Goal: Transaction & Acquisition: Book appointment/travel/reservation

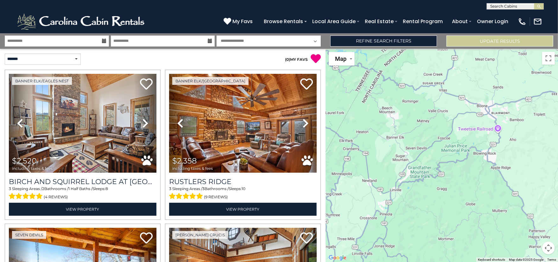
drag, startPoint x: 509, startPoint y: 210, endPoint x: 429, endPoint y: 184, distance: 84.0
click at [429, 184] on div at bounding box center [442, 155] width 233 height 213
click at [476, 162] on div at bounding box center [442, 155] width 233 height 213
click at [551, 254] on button "Map camera controls" at bounding box center [549, 248] width 13 height 13
click at [535, 220] on button "Zoom in" at bounding box center [533, 216] width 13 height 13
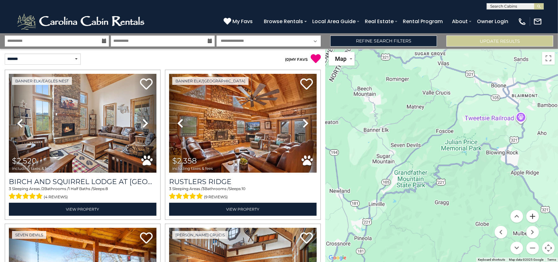
click at [535, 220] on button "Zoom in" at bounding box center [533, 216] width 13 height 13
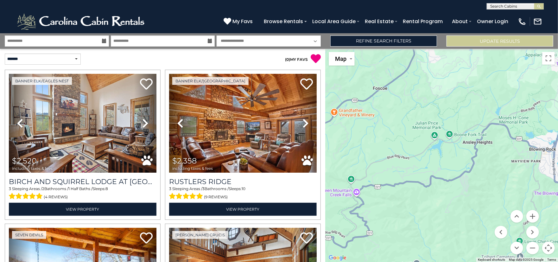
drag, startPoint x: 527, startPoint y: 197, endPoint x: 455, endPoint y: 199, distance: 71.7
click at [455, 199] on div at bounding box center [442, 155] width 233 height 213
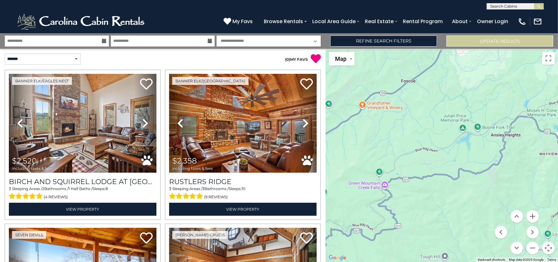
drag, startPoint x: 455, startPoint y: 199, endPoint x: 485, endPoint y: 192, distance: 30.4
click at [485, 192] on div at bounding box center [442, 155] width 233 height 213
click at [533, 246] on button "Zoom out" at bounding box center [533, 248] width 13 height 13
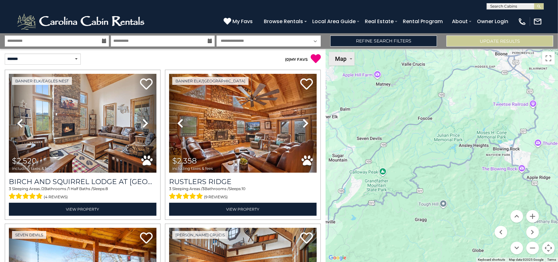
click at [352, 62] on button "Map" at bounding box center [342, 59] width 26 height 14
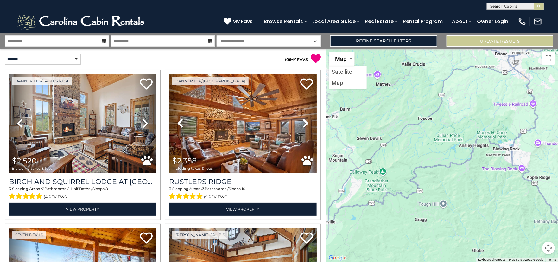
click at [396, 154] on div at bounding box center [442, 155] width 233 height 213
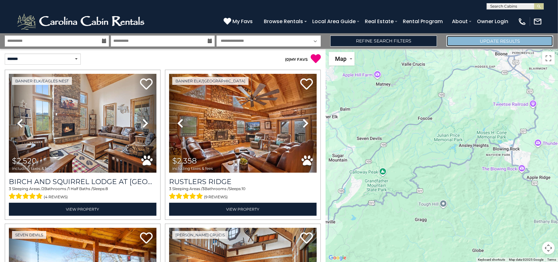
click at [492, 42] on button "Update Results" at bounding box center [500, 40] width 107 height 11
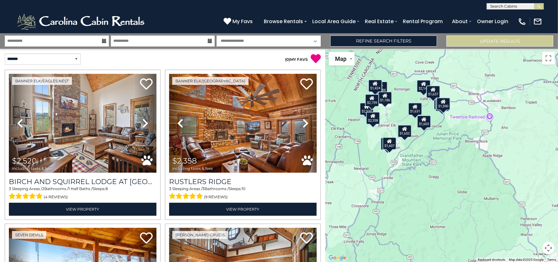
drag, startPoint x: 526, startPoint y: 197, endPoint x: 437, endPoint y: 160, distance: 97.1
click at [437, 160] on div "$2,520 $2,358 $1,603 $1,938 $2,984 $1,652 $2,145 $1,637 $1,524 $1,577 $1,186 $1…" at bounding box center [442, 155] width 233 height 213
click at [404, 44] on link "Refine Search Filters" at bounding box center [384, 40] width 107 height 11
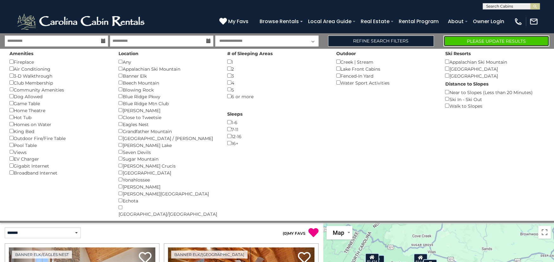
click at [468, 41] on button "Please Update Results" at bounding box center [496, 40] width 106 height 11
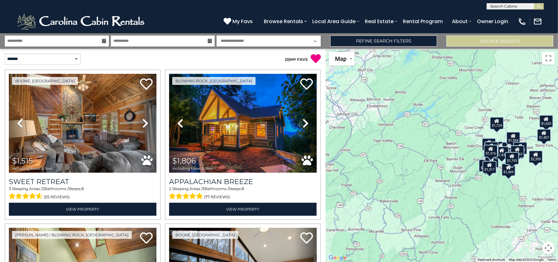
click at [550, 250] on button "Map camera controls" at bounding box center [549, 248] width 13 height 13
click at [534, 217] on button "Zoom in" at bounding box center [533, 216] width 13 height 13
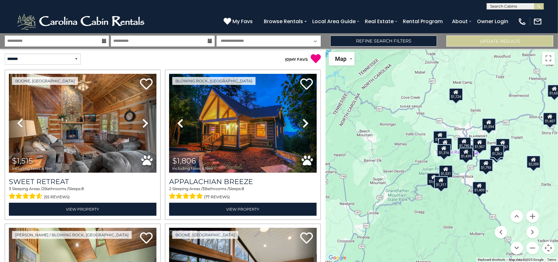
drag, startPoint x: 505, startPoint y: 185, endPoint x: 478, endPoint y: 213, distance: 38.3
click at [407, 183] on div "$1,515 $1,806 $2,139 $1,790 $3,496 $1,907 $1,557 $1,653 $1,724 $1,531 $1,594 $1…" at bounding box center [442, 155] width 233 height 213
click at [536, 218] on button "Zoom in" at bounding box center [533, 216] width 13 height 13
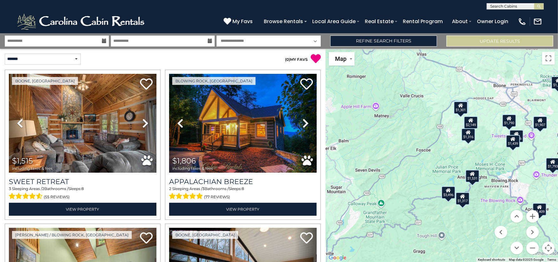
drag, startPoint x: 468, startPoint y: 216, endPoint x: 491, endPoint y: 200, distance: 28.5
click at [491, 200] on div "$1,515 $1,806 $2,139 $1,790 $3,496 $1,907 $1,557 $1,653 $1,724 $1,531 $1,594 $1…" at bounding box center [442, 155] width 233 height 213
click at [476, 179] on div "$1,531" at bounding box center [473, 176] width 14 height 13
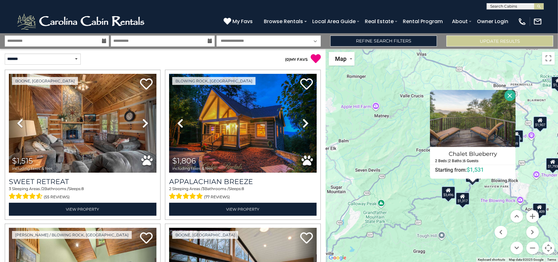
click at [449, 195] on div "$3,496" at bounding box center [449, 192] width 14 height 13
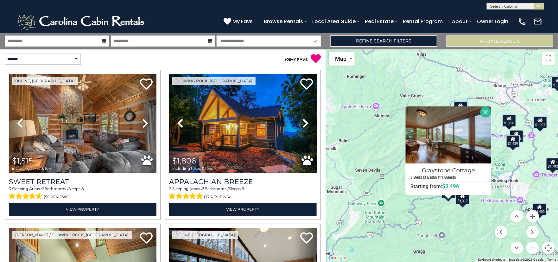
click at [462, 199] on div "$1,317" at bounding box center [463, 198] width 14 height 13
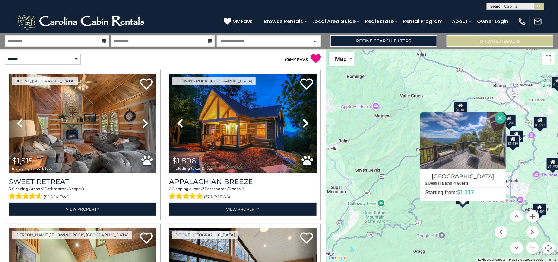
click at [501, 117] on button "Close" at bounding box center [500, 118] width 11 height 11
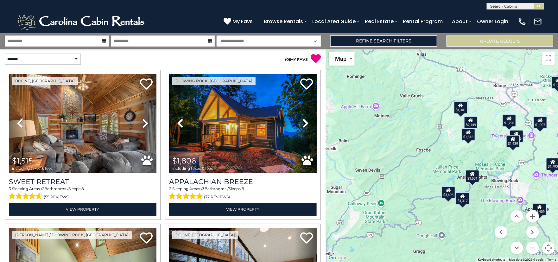
click at [472, 179] on div "$1,531" at bounding box center [473, 176] width 14 height 13
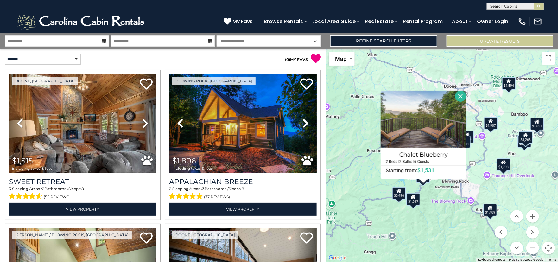
drag, startPoint x: 494, startPoint y: 197, endPoint x: 442, endPoint y: 198, distance: 51.4
click at [442, 198] on div "$1,515 $1,806 $2,139 $1,790 $3,496 $1,907 $1,557 $1,653 $1,724 $1,531 $1,594 $1…" at bounding box center [442, 155] width 233 height 213
click at [507, 167] on div "$1,793" at bounding box center [504, 164] width 14 height 13
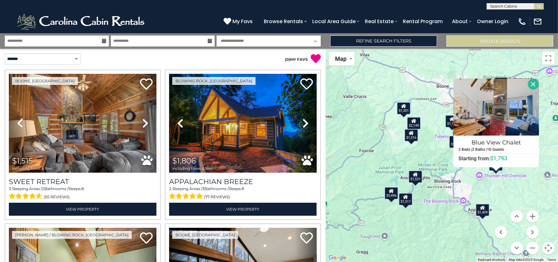
click at [482, 211] on div "$1,409" at bounding box center [483, 210] width 14 height 13
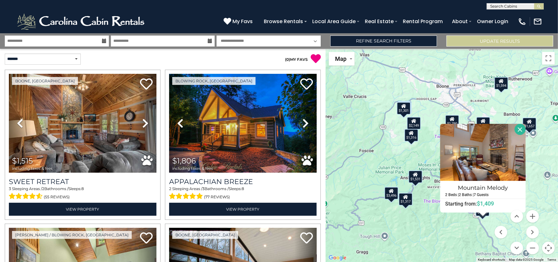
click at [520, 130] on button "Close" at bounding box center [520, 129] width 11 height 11
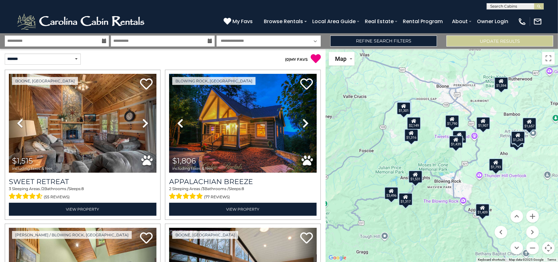
click at [416, 137] on div "$1,316" at bounding box center [412, 135] width 14 height 13
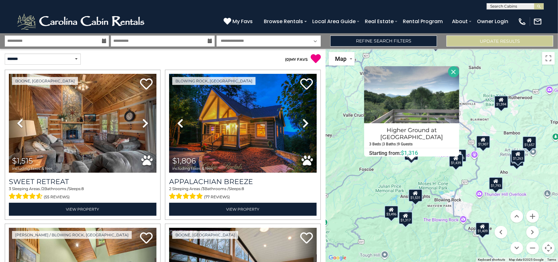
click at [454, 73] on button "Close" at bounding box center [454, 71] width 11 height 11
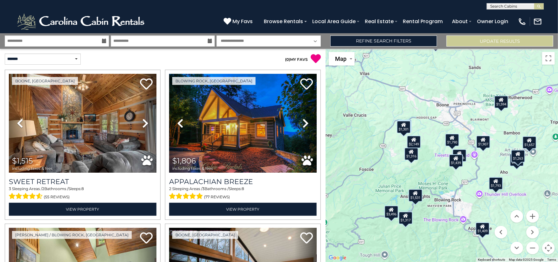
click at [499, 185] on div "$1,793" at bounding box center [496, 183] width 14 height 13
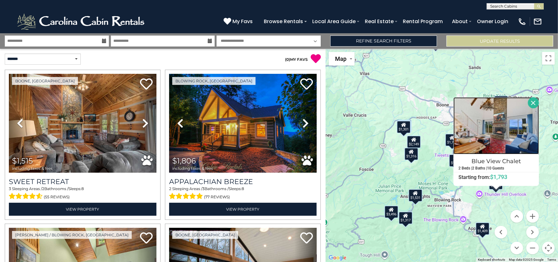
click at [497, 139] on img at bounding box center [497, 125] width 86 height 57
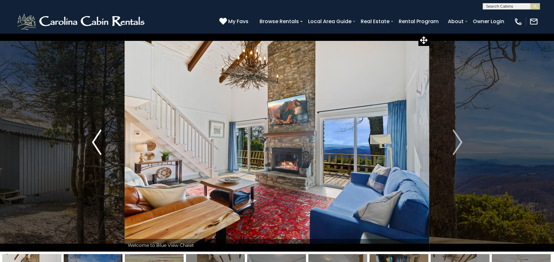
click at [92, 139] on img "Previous" at bounding box center [97, 142] width 10 height 25
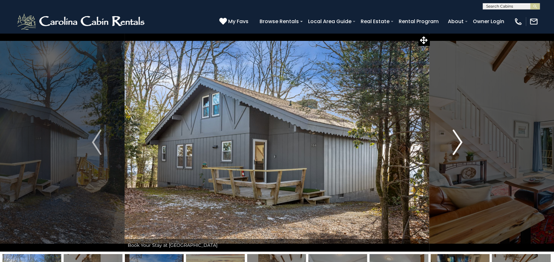
click at [458, 141] on img "Next" at bounding box center [458, 142] width 10 height 25
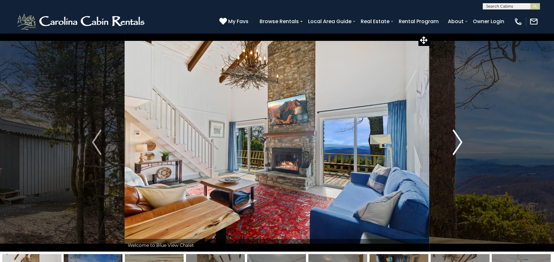
click at [458, 141] on img "Next" at bounding box center [458, 142] width 10 height 25
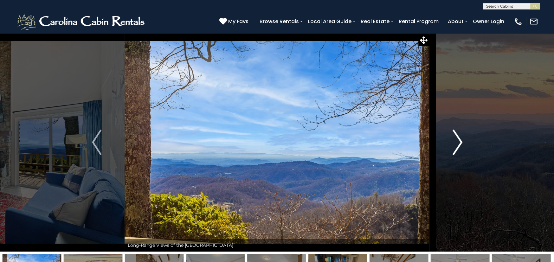
click at [458, 141] on img "Next" at bounding box center [458, 142] width 10 height 25
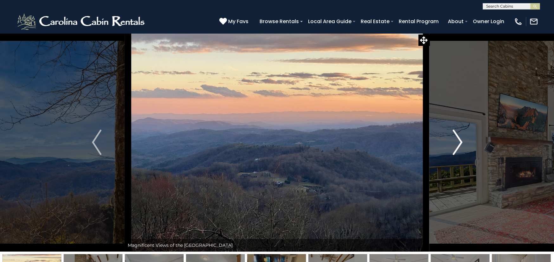
click at [458, 141] on img "Next" at bounding box center [458, 142] width 10 height 25
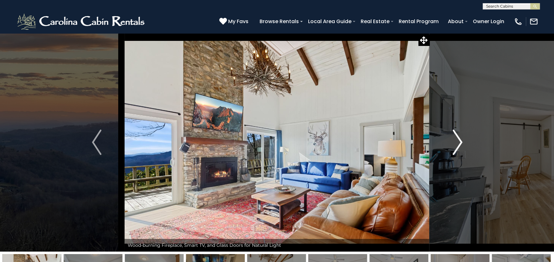
click at [458, 141] on img "Next" at bounding box center [458, 142] width 10 height 25
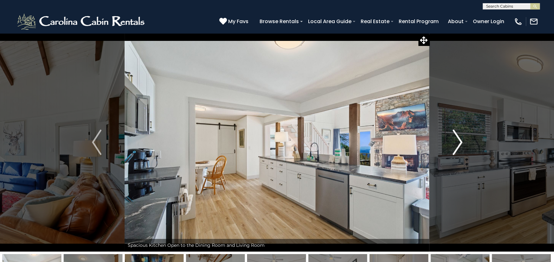
click at [458, 141] on img "Next" at bounding box center [458, 142] width 10 height 25
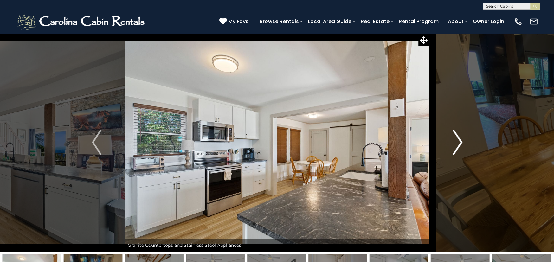
click at [458, 141] on img "Next" at bounding box center [458, 142] width 10 height 25
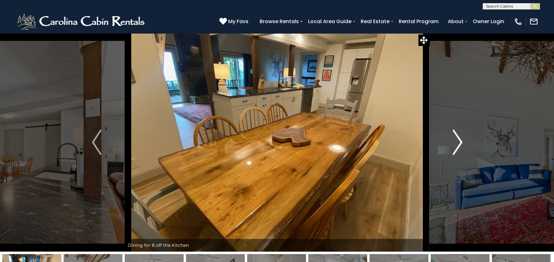
click at [458, 141] on img "Next" at bounding box center [458, 142] width 10 height 25
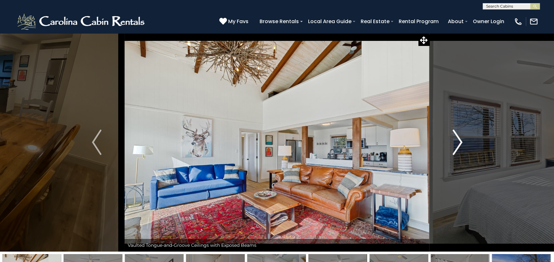
click at [458, 141] on img "Next" at bounding box center [458, 142] width 10 height 25
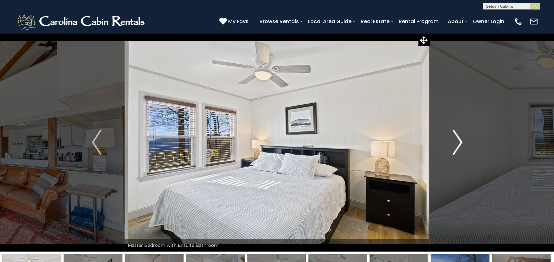
click at [458, 141] on img "Next" at bounding box center [458, 142] width 10 height 25
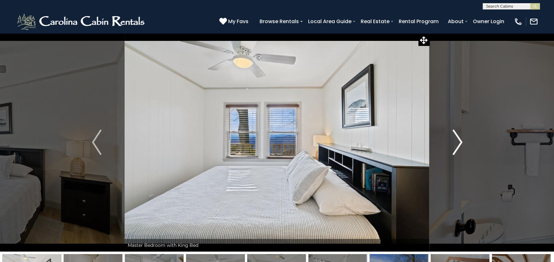
click at [458, 141] on img "Next" at bounding box center [458, 142] width 10 height 25
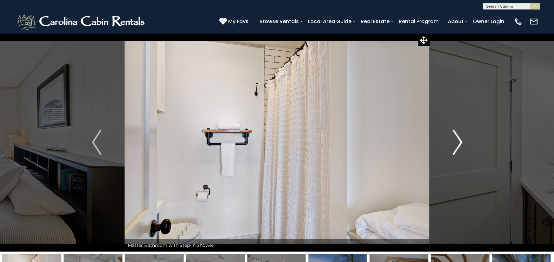
click at [458, 141] on img "Next" at bounding box center [458, 142] width 10 height 25
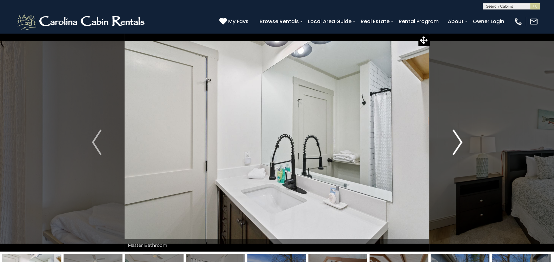
click at [458, 141] on img "Next" at bounding box center [458, 142] width 10 height 25
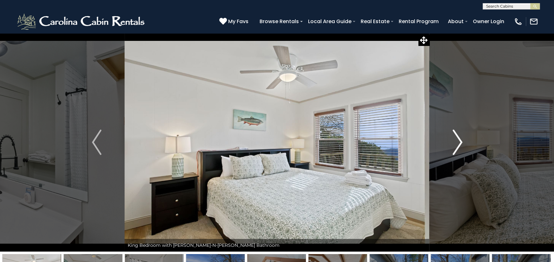
click at [458, 141] on img "Next" at bounding box center [458, 142] width 10 height 25
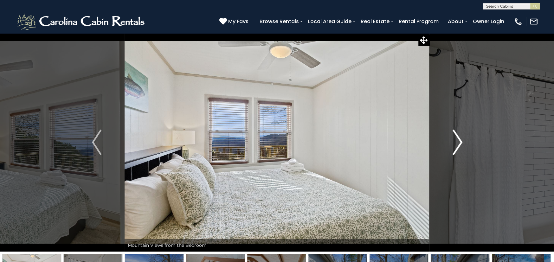
click at [458, 141] on img "Next" at bounding box center [458, 142] width 10 height 25
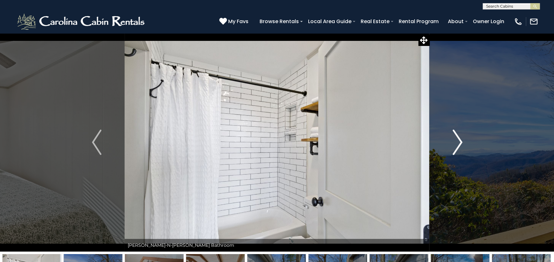
click at [458, 141] on img "Next" at bounding box center [458, 142] width 10 height 25
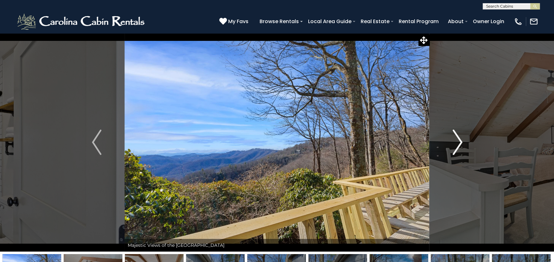
click at [458, 141] on img "Next" at bounding box center [458, 142] width 10 height 25
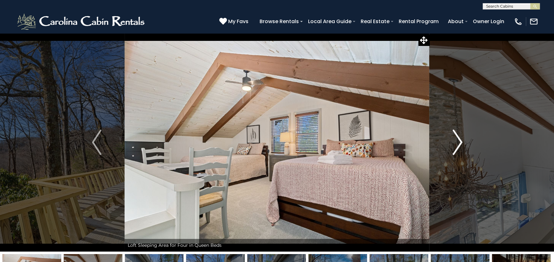
click at [458, 141] on img "Next" at bounding box center [458, 142] width 10 height 25
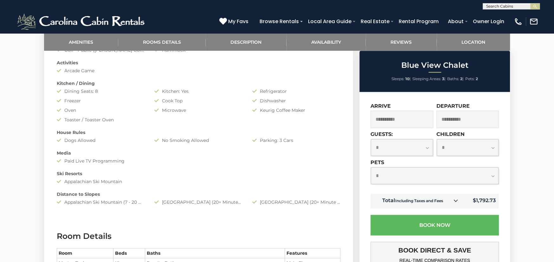
scroll to position [412, 0]
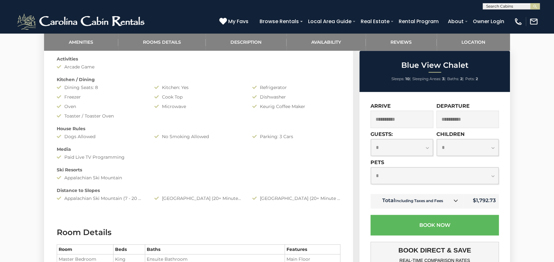
click at [380, 176] on select "**********" at bounding box center [435, 175] width 128 height 17
select select "*"
click at [371, 167] on select "**********" at bounding box center [435, 175] width 128 height 17
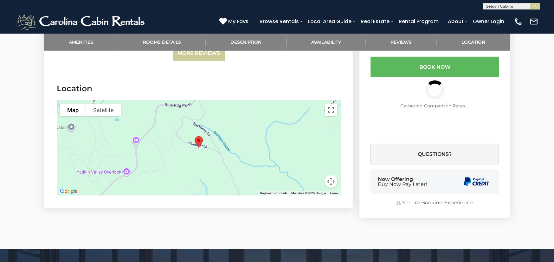
scroll to position [1458, 0]
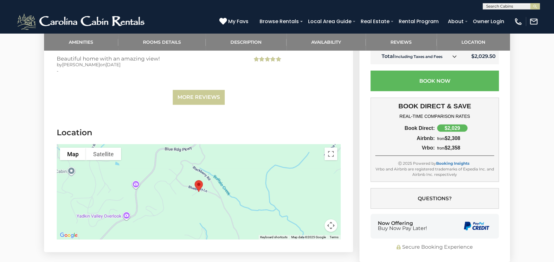
click at [331, 225] on button "Map camera controls" at bounding box center [331, 225] width 13 height 13
click at [316, 223] on button "Zoom out" at bounding box center [315, 225] width 13 height 13
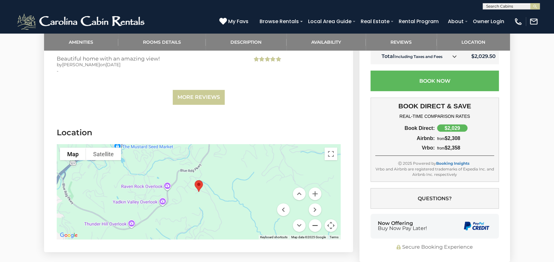
click at [316, 223] on button "Zoom out" at bounding box center [315, 225] width 13 height 13
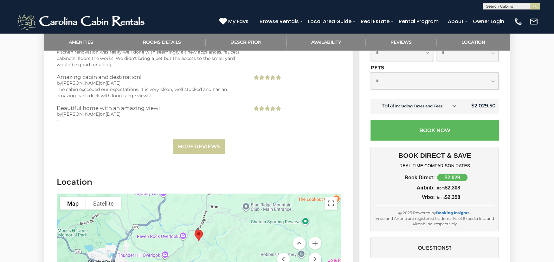
scroll to position [1490, 0]
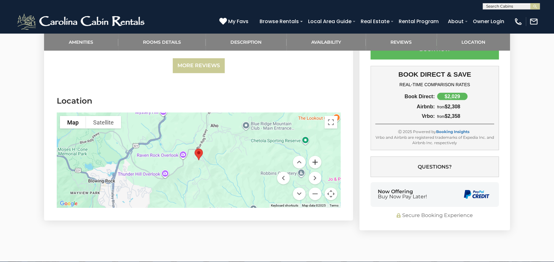
click at [315, 163] on button "Zoom in" at bounding box center [315, 162] width 13 height 13
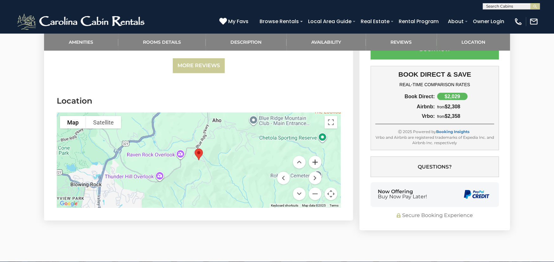
click at [315, 163] on button "Zoom in" at bounding box center [315, 162] width 13 height 13
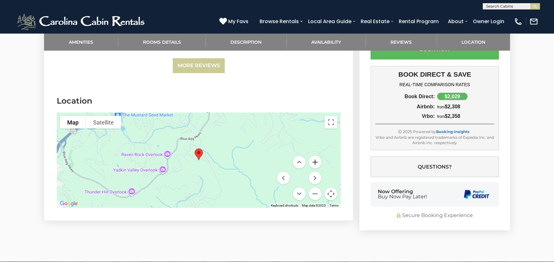
click at [315, 163] on button "Zoom in" at bounding box center [315, 162] width 13 height 13
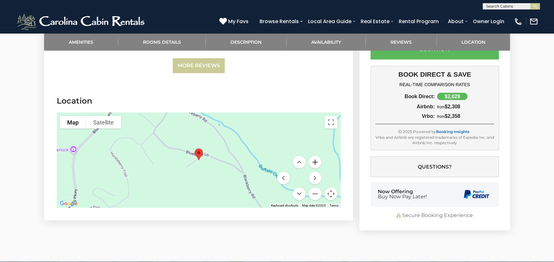
click at [315, 163] on button "Zoom in" at bounding box center [315, 162] width 13 height 13
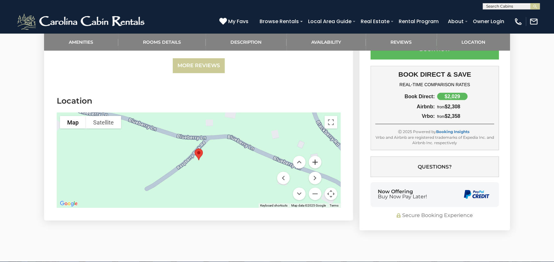
click at [315, 163] on button "Zoom in" at bounding box center [315, 162] width 13 height 13
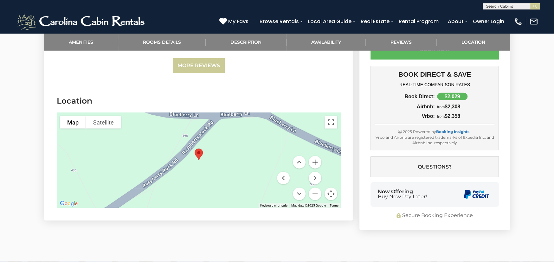
click at [315, 163] on button "Zoom in" at bounding box center [315, 162] width 13 height 13
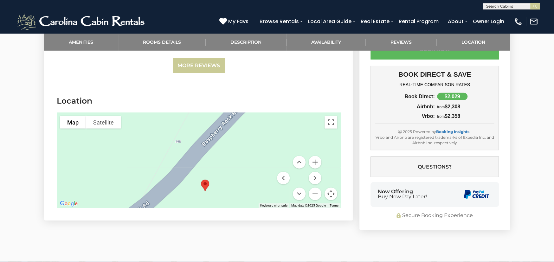
drag, startPoint x: 241, startPoint y: 151, endPoint x: 247, endPoint y: 182, distance: 31.7
click at [247, 182] on div at bounding box center [199, 160] width 284 height 95
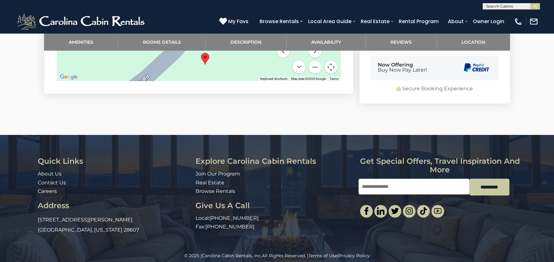
scroll to position [1521, 0]
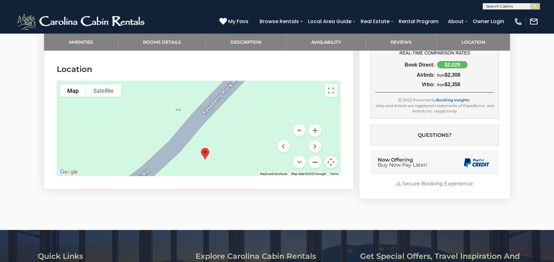
click at [314, 161] on button "Zoom out" at bounding box center [315, 162] width 13 height 13
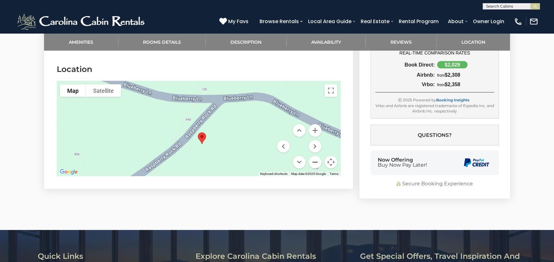
click at [314, 161] on button "Zoom out" at bounding box center [315, 162] width 13 height 13
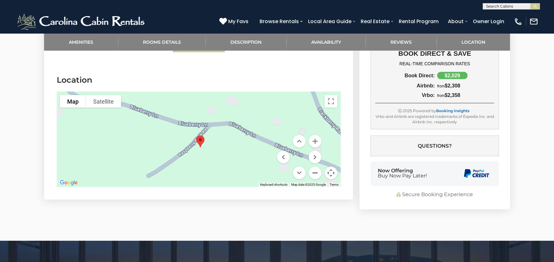
scroll to position [1553, 0]
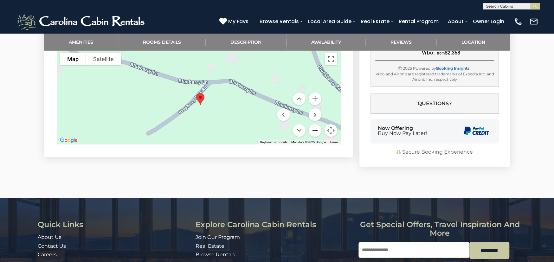
click at [314, 132] on button "Zoom out" at bounding box center [315, 130] width 13 height 13
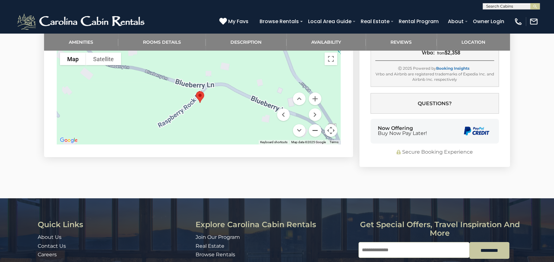
click at [314, 132] on button "Zoom out" at bounding box center [315, 130] width 13 height 13
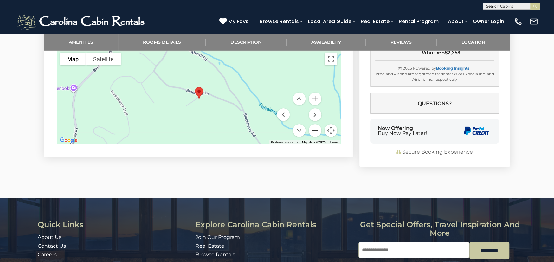
click at [314, 132] on button "Zoom out" at bounding box center [315, 130] width 13 height 13
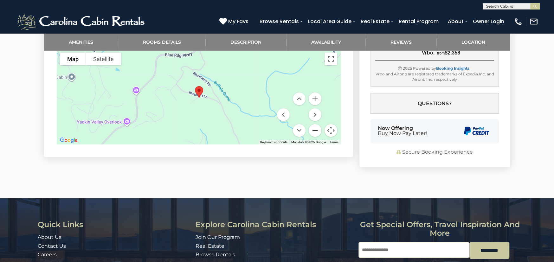
click at [316, 132] on button "Zoom out" at bounding box center [315, 130] width 13 height 13
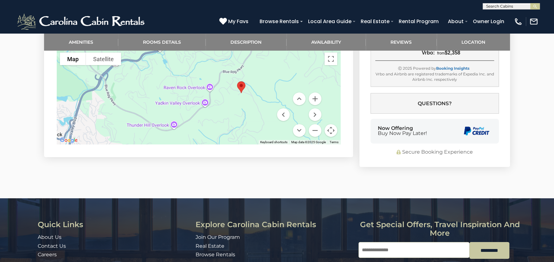
drag, startPoint x: 249, startPoint y: 121, endPoint x: 291, endPoint y: 117, distance: 42.7
click at [291, 117] on div "Map Terrain Satellite Labels Keyboard shortcuts Map Data Map data ©2025 Google …" at bounding box center [199, 96] width 284 height 95
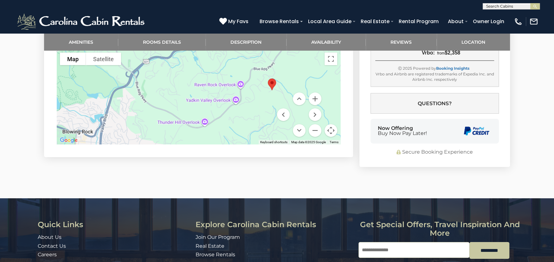
drag, startPoint x: 235, startPoint y: 106, endPoint x: 266, endPoint y: 104, distance: 31.1
click at [266, 104] on div at bounding box center [199, 96] width 284 height 95
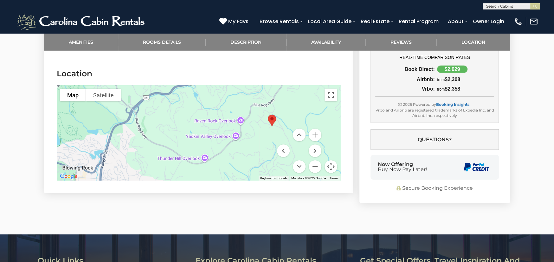
scroll to position [1490, 0]
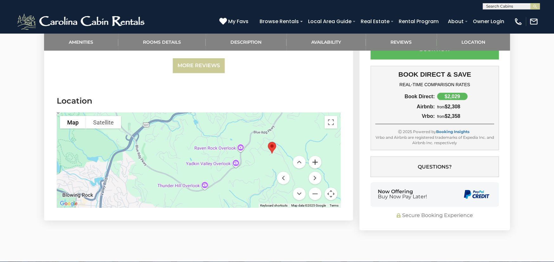
click at [317, 164] on button "Zoom in" at bounding box center [315, 162] width 13 height 13
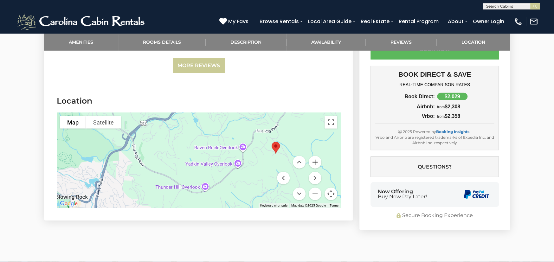
click at [317, 164] on button "Zoom in" at bounding box center [315, 162] width 13 height 13
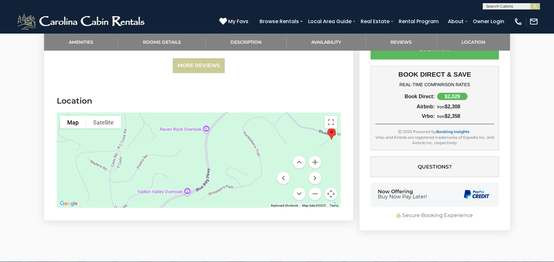
drag, startPoint x: 278, startPoint y: 155, endPoint x: 100, endPoint y: 158, distance: 178.2
click at [94, 159] on div at bounding box center [199, 160] width 284 height 95
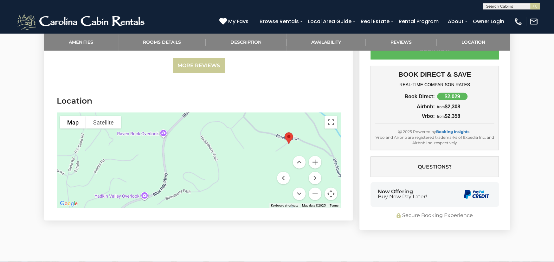
drag, startPoint x: 248, startPoint y: 136, endPoint x: 172, endPoint y: 161, distance: 80.4
click at [172, 161] on div at bounding box center [199, 160] width 284 height 95
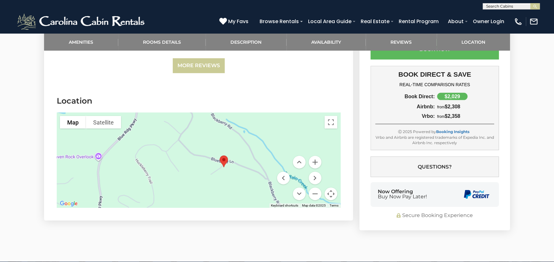
drag, startPoint x: 262, startPoint y: 158, endPoint x: 262, endPoint y: 163, distance: 4.8
click at [262, 163] on div at bounding box center [199, 160] width 284 height 95
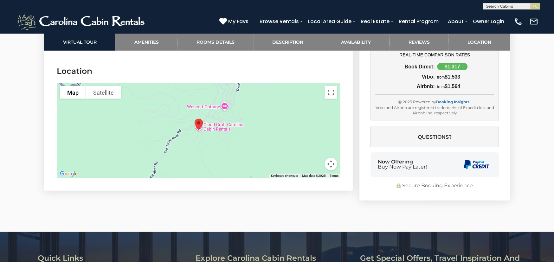
scroll to position [1355, 0]
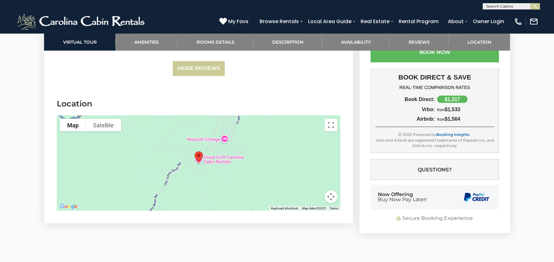
click at [330, 191] on button "Map camera controls" at bounding box center [331, 196] width 13 height 13
click at [315, 159] on button "Zoom in" at bounding box center [315, 165] width 13 height 13
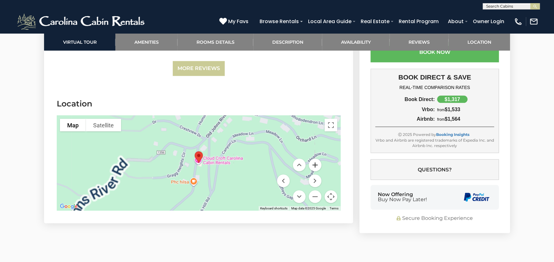
click at [315, 159] on button "Zoom in" at bounding box center [315, 165] width 13 height 13
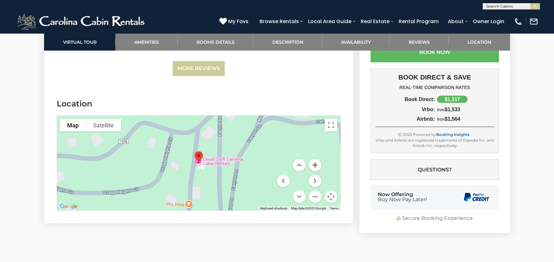
click at [315, 159] on button "Zoom in" at bounding box center [315, 165] width 13 height 13
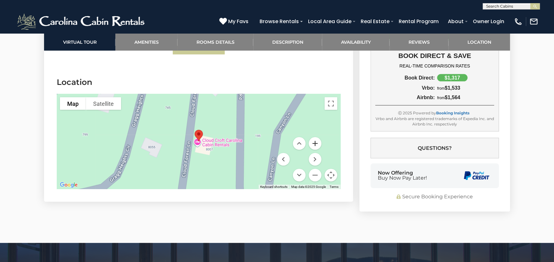
scroll to position [1387, 0]
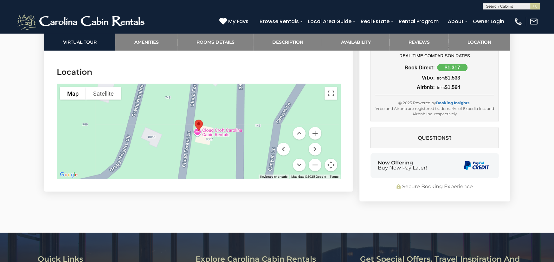
click at [315, 159] on button "Zoom out" at bounding box center [315, 165] width 13 height 13
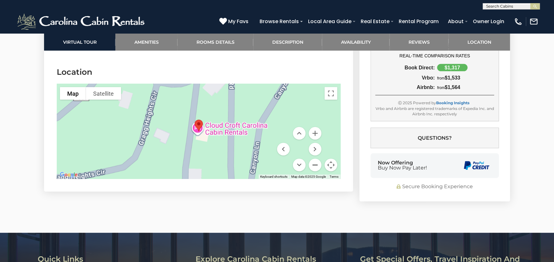
click at [315, 159] on button "Zoom out" at bounding box center [315, 165] width 13 height 13
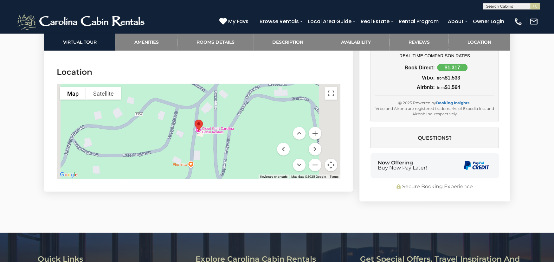
click at [315, 159] on button "Zoom out" at bounding box center [315, 165] width 13 height 13
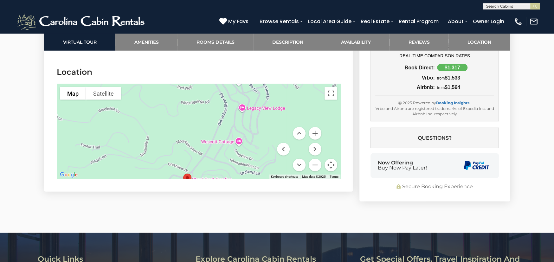
drag, startPoint x: 251, startPoint y: 119, endPoint x: 240, endPoint y: 175, distance: 57.6
click at [240, 175] on section "Location To navigate the map with touch gestures double-tap and hold your finge…" at bounding box center [198, 124] width 309 height 135
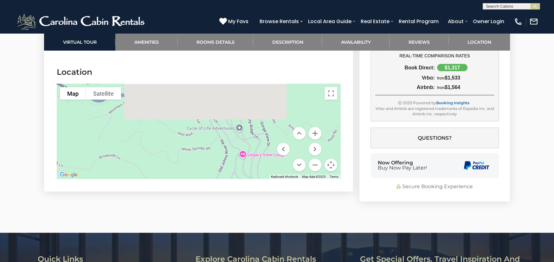
drag, startPoint x: 252, startPoint y: 110, endPoint x: 254, endPoint y: 172, distance: 62.2
click at [254, 172] on section "Location To navigate the map with touch gestures double-tap and hold your finge…" at bounding box center [198, 124] width 309 height 135
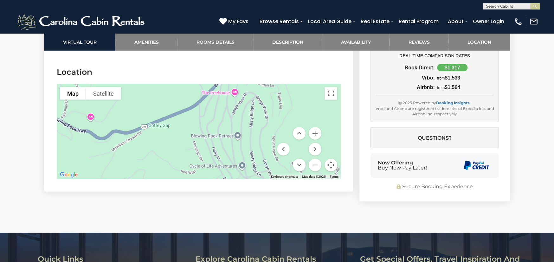
drag, startPoint x: 252, startPoint y: 132, endPoint x: 255, endPoint y: 158, distance: 26.1
click at [255, 158] on div at bounding box center [199, 131] width 284 height 95
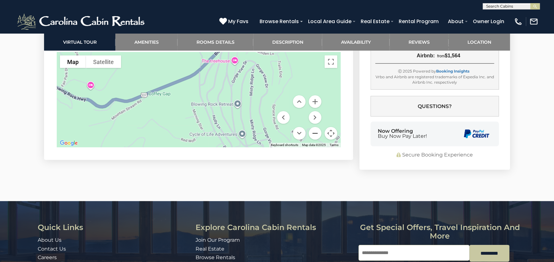
click at [313, 127] on button "Zoom out" at bounding box center [315, 133] width 13 height 13
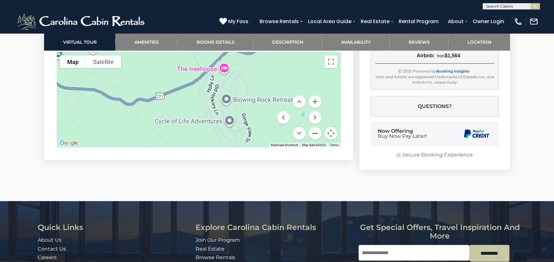
click at [313, 127] on button "Zoom out" at bounding box center [315, 133] width 13 height 13
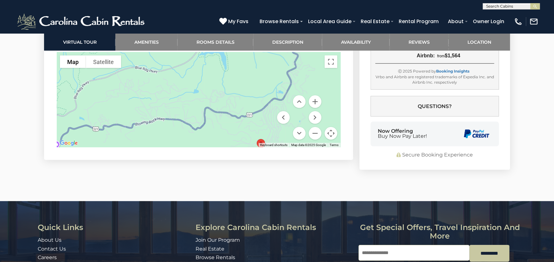
drag, startPoint x: 213, startPoint y: 104, endPoint x: 277, endPoint y: 122, distance: 67.1
click at [277, 122] on div "Map Terrain Satellite Labels Keyboard shortcuts Map Data Map data ©2025 Google …" at bounding box center [199, 99] width 284 height 95
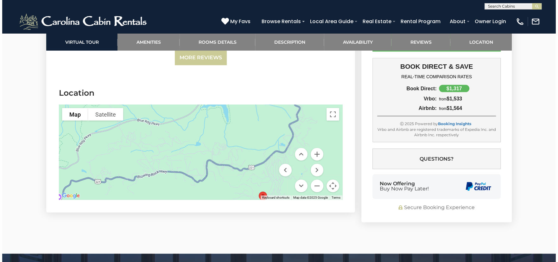
scroll to position [1395, 0]
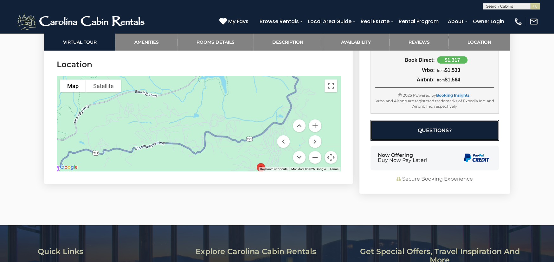
click at [436, 121] on button "Questions?" at bounding box center [435, 130] width 128 height 21
select select "*"
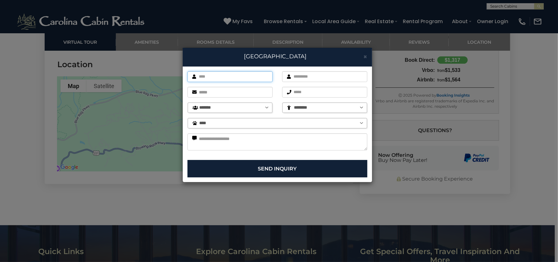
click at [225, 77] on input "text" at bounding box center [230, 76] width 85 height 11
type input "*******"
type input "***"
type input "**********"
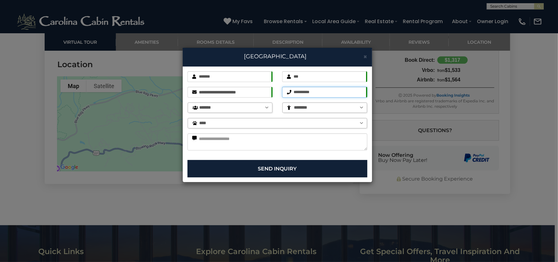
type input "**********"
click at [326, 108] on select "******** * *" at bounding box center [325, 108] width 85 height 10
click at [283, 103] on select "******** * *" at bounding box center [325, 108] width 85 height 10
click at [331, 123] on select "**** ***** ******" at bounding box center [277, 123] width 179 height 10
select select "*"
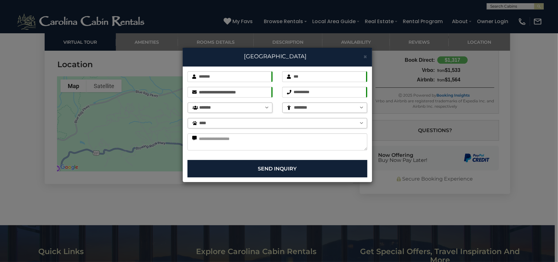
click at [188, 118] on select "**** ***** ******" at bounding box center [277, 123] width 179 height 10
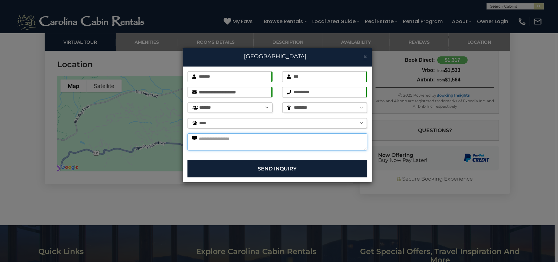
click at [302, 139] on textarea at bounding box center [278, 141] width 180 height 17
click at [264, 141] on textarea "**********" at bounding box center [278, 141] width 180 height 17
click at [281, 140] on textarea "**********" at bounding box center [278, 141] width 180 height 17
click at [214, 139] on textarea "**********" at bounding box center [278, 141] width 180 height 17
click at [332, 139] on textarea "**********" at bounding box center [278, 141] width 180 height 17
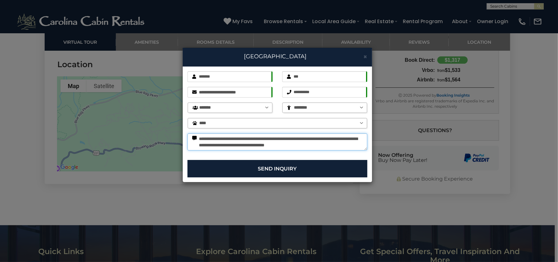
scroll to position [4, 0]
click at [233, 146] on textarea "**********" at bounding box center [278, 141] width 180 height 17
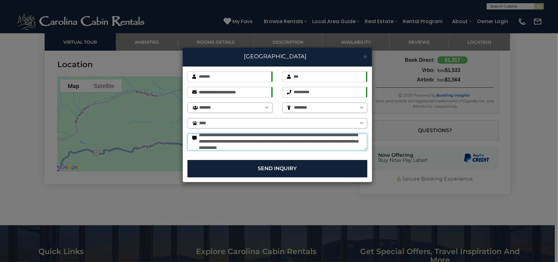
scroll to position [10, 0]
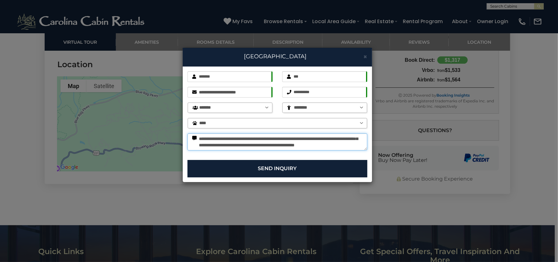
click at [320, 145] on textarea "**********" at bounding box center [278, 141] width 180 height 17
click at [223, 139] on textarea "**********" at bounding box center [278, 141] width 180 height 17
click at [234, 139] on textarea "**********" at bounding box center [278, 141] width 180 height 17
drag, startPoint x: 351, startPoint y: 145, endPoint x: 317, endPoint y: 145, distance: 33.9
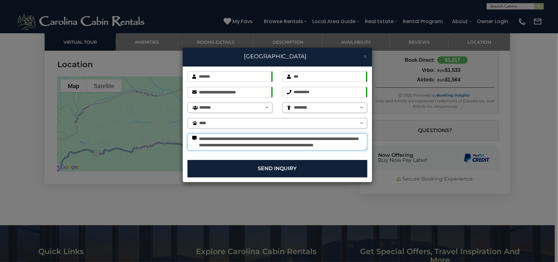
click at [317, 145] on textarea "**********" at bounding box center [278, 141] width 180 height 17
type textarea "**********"
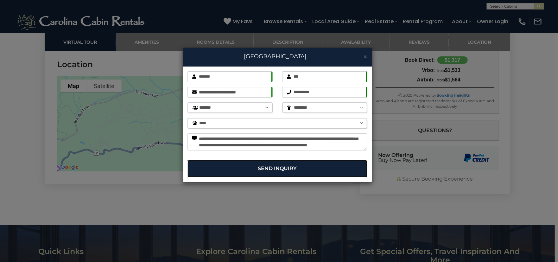
click at [290, 166] on button "Send Inquiry" at bounding box center [278, 168] width 180 height 17
click at [283, 168] on button "Send Inquiry" at bounding box center [278, 168] width 180 height 17
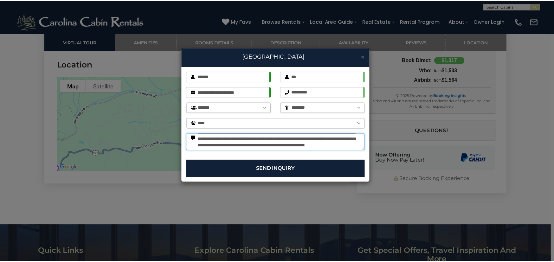
scroll to position [0, 0]
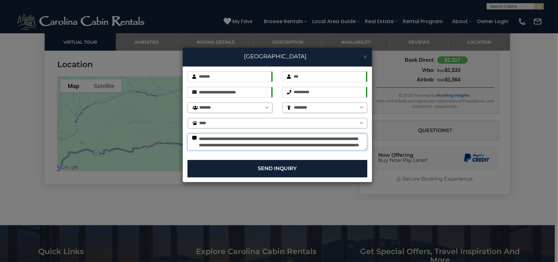
drag, startPoint x: 338, startPoint y: 147, endPoint x: 177, endPoint y: 126, distance: 161.3
click at [177, 126] on div "**********" at bounding box center [279, 131] width 558 height 262
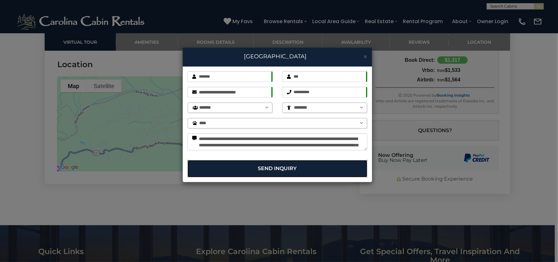
click at [282, 164] on button "Send Inquiry" at bounding box center [278, 168] width 180 height 17
click at [281, 164] on button "Send Inquiry" at bounding box center [278, 168] width 180 height 17
click at [281, 166] on button "Send Inquiry" at bounding box center [278, 168] width 180 height 17
click at [278, 168] on button "Send Inquiry" at bounding box center [278, 168] width 180 height 17
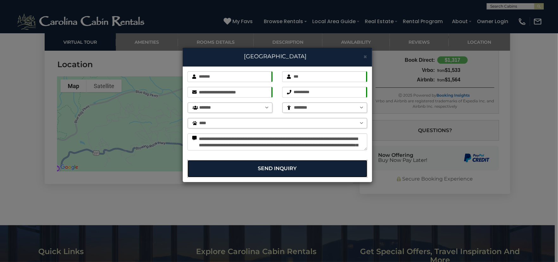
click at [278, 168] on button "Send Inquiry" at bounding box center [278, 168] width 180 height 17
click at [276, 165] on button "Send Inquiry" at bounding box center [278, 168] width 180 height 17
click at [289, 166] on button "Send Inquiry" at bounding box center [278, 168] width 180 height 17
click at [282, 168] on button "Send Inquiry" at bounding box center [278, 168] width 180 height 17
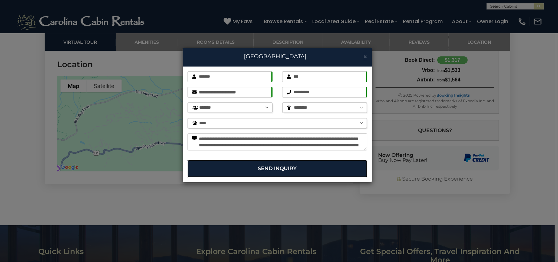
click at [281, 168] on button "Send Inquiry" at bounding box center [278, 168] width 180 height 17
click at [292, 170] on button "Send Inquiry" at bounding box center [278, 168] width 180 height 17
click at [365, 56] on span "×" at bounding box center [366, 57] width 4 height 8
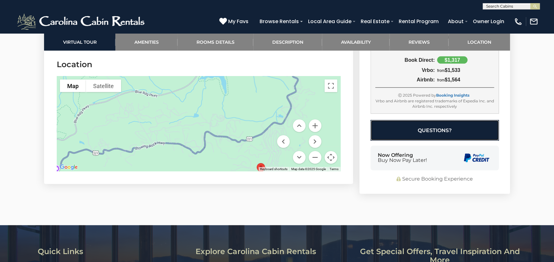
click at [432, 120] on button "Questions?" at bounding box center [435, 130] width 128 height 21
select select "*"
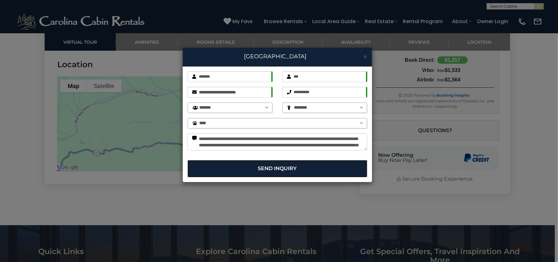
click at [277, 167] on button "Send Inquiry" at bounding box center [278, 168] width 180 height 17
click at [281, 171] on button "Send Inquiry" at bounding box center [278, 168] width 180 height 17
click at [282, 169] on button "Send Inquiry" at bounding box center [278, 168] width 180 height 17
click at [281, 168] on button "Send Inquiry" at bounding box center [278, 168] width 180 height 17
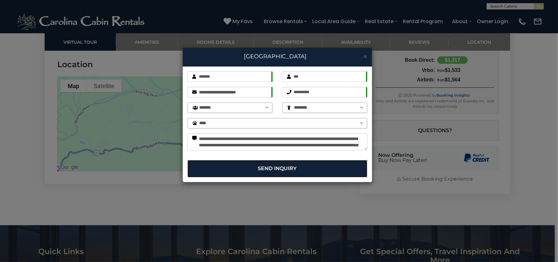
click at [281, 168] on button "Send Inquiry" at bounding box center [278, 168] width 180 height 17
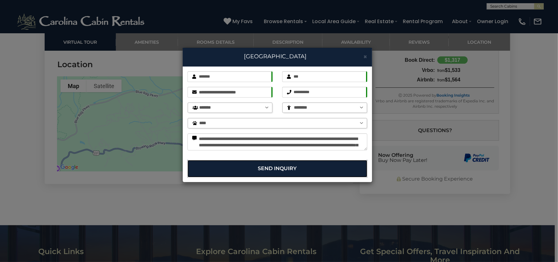
click at [281, 168] on button "Send Inquiry" at bounding box center [278, 168] width 180 height 17
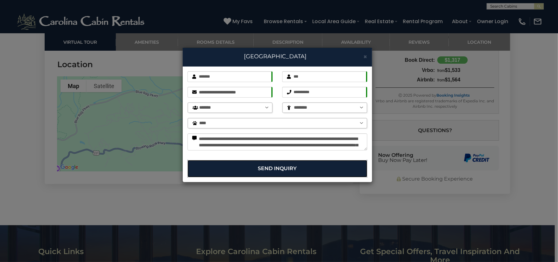
click at [281, 168] on button "Send Inquiry" at bounding box center [278, 168] width 180 height 17
click at [281, 167] on button "Send Inquiry" at bounding box center [278, 168] width 180 height 17
click at [280, 167] on button "Send Inquiry" at bounding box center [278, 168] width 180 height 17
click at [280, 166] on button "Send Inquiry" at bounding box center [278, 168] width 180 height 17
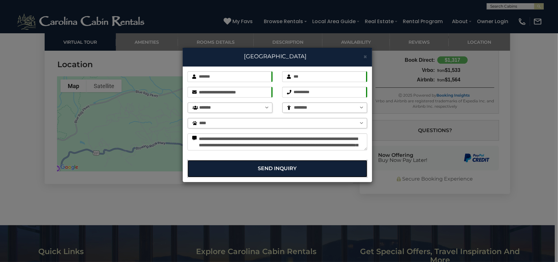
click at [280, 166] on button "Send Inquiry" at bounding box center [278, 168] width 180 height 17
click at [279, 165] on button "Send Inquiry" at bounding box center [278, 168] width 180 height 17
click at [365, 56] on span "×" at bounding box center [366, 57] width 4 height 8
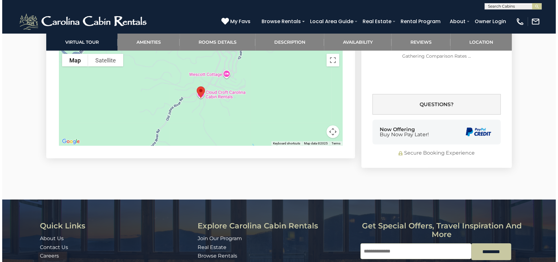
scroll to position [1323, 0]
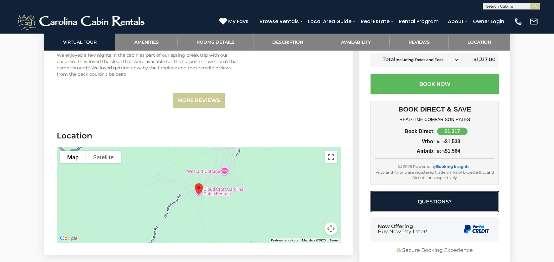
click at [426, 191] on button "Questions?" at bounding box center [435, 201] width 128 height 21
select select "*"
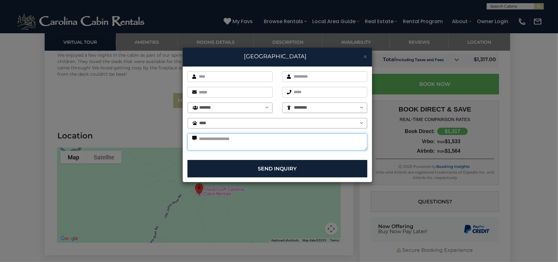
click at [263, 146] on textarea at bounding box center [278, 141] width 180 height 17
paste textarea "**********"
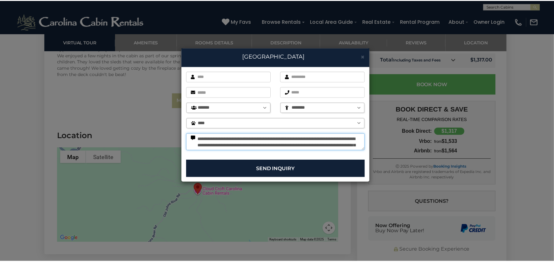
scroll to position [10, 0]
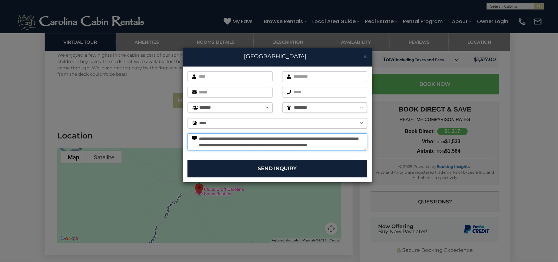
type textarea "**********"
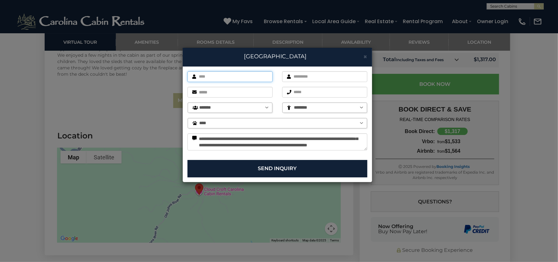
click at [218, 77] on input "text" at bounding box center [230, 76] width 85 height 11
type input "*******"
click at [321, 77] on input "text" at bounding box center [324, 76] width 85 height 11
click at [243, 92] on div "******* First name is required. Last name is required. Email is required. This …" at bounding box center [278, 114] width 190 height 94
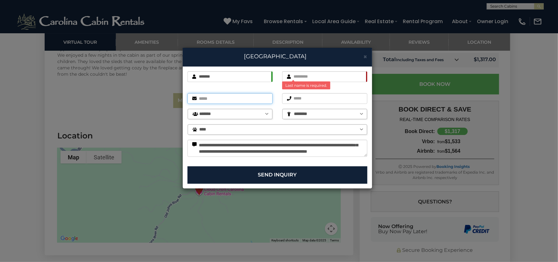
type input "**********"
click at [310, 98] on input "text" at bounding box center [324, 98] width 85 height 11
type input "**********"
click at [268, 128] on select "**** ***** ******" at bounding box center [277, 130] width 179 height 10
select select "*"
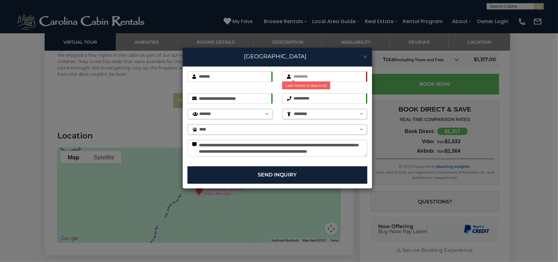
click at [188, 125] on select "**** ***** ******" at bounding box center [277, 130] width 179 height 10
click at [319, 79] on input "text" at bounding box center [324, 76] width 85 height 11
type input "***"
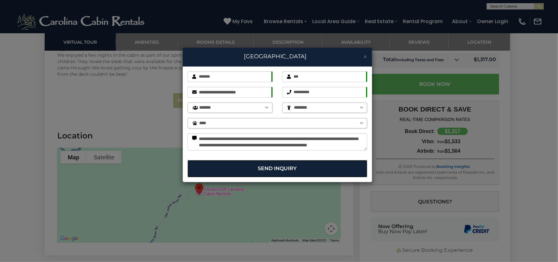
click at [281, 168] on button "Send Inquiry" at bounding box center [278, 168] width 180 height 17
click at [366, 55] on span "×" at bounding box center [366, 57] width 4 height 8
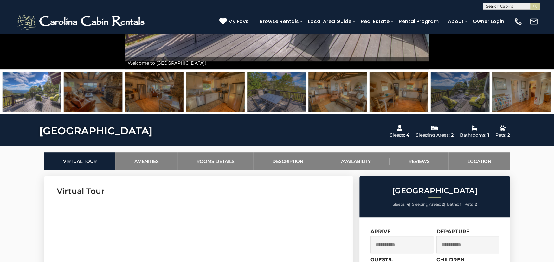
scroll to position [309, 0]
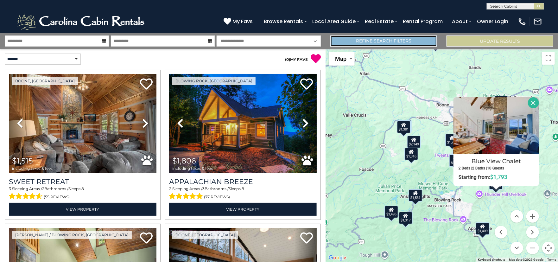
click at [377, 45] on link "Refine Search Filters" at bounding box center [384, 40] width 107 height 11
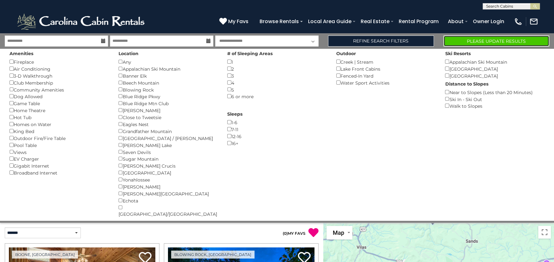
click at [478, 40] on button "Please Update Results" at bounding box center [496, 40] width 106 height 11
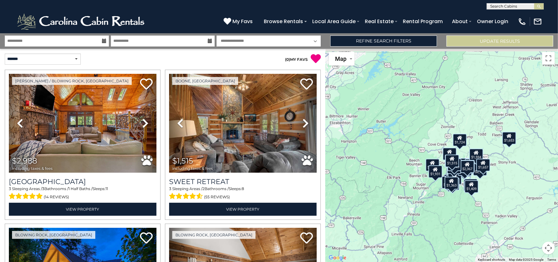
drag, startPoint x: 459, startPoint y: 180, endPoint x: 417, endPoint y: 197, distance: 45.5
click at [417, 197] on div "$2,988 $1,515 $1,806 $1,573 $1,790 $3,496 $1,907 $2,041 $1,557 $2,139 $1,653 $1…" at bounding box center [442, 155] width 233 height 213
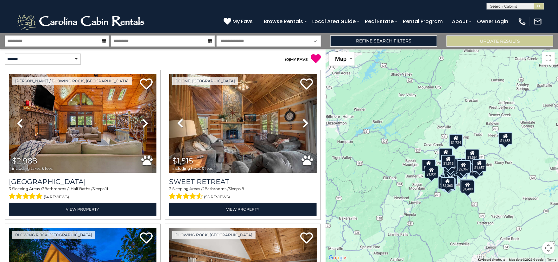
click at [548, 251] on button "Map camera controls" at bounding box center [549, 248] width 13 height 13
click at [537, 217] on button "Zoom in" at bounding box center [533, 216] width 13 height 13
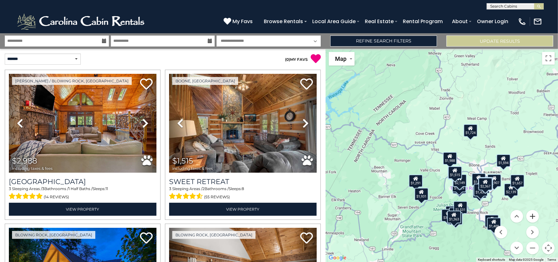
click at [537, 217] on button "Zoom in" at bounding box center [533, 216] width 13 height 13
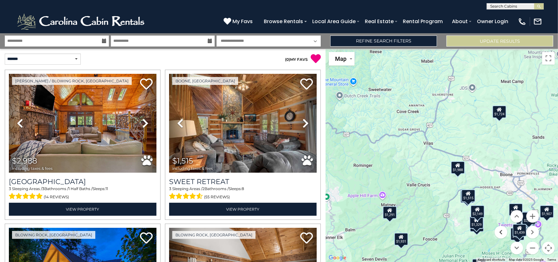
drag, startPoint x: 500, startPoint y: 234, endPoint x: 464, endPoint y: 167, distance: 75.9
click at [464, 167] on div "$2,988 $1,515 $1,806 $1,573 $1,790 $3,496 $1,907 $2,041 $1,557 $2,139 $1,653 $1…" at bounding box center [442, 155] width 233 height 213
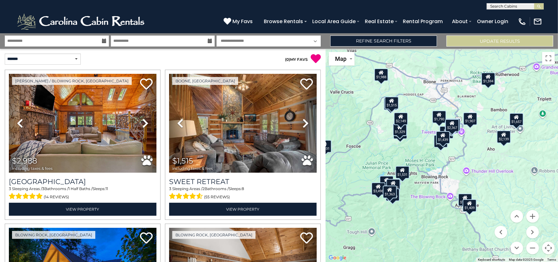
drag, startPoint x: 501, startPoint y: 191, endPoint x: 423, endPoint y: 97, distance: 122.0
click at [423, 97] on div "$2,988 $1,515 $1,806 $1,573 $1,790 $3,496 $1,907 $2,041 $1,557 $2,139 $1,653 $1…" at bounding box center [442, 155] width 233 height 213
click at [532, 216] on button "Zoom in" at bounding box center [533, 216] width 13 height 13
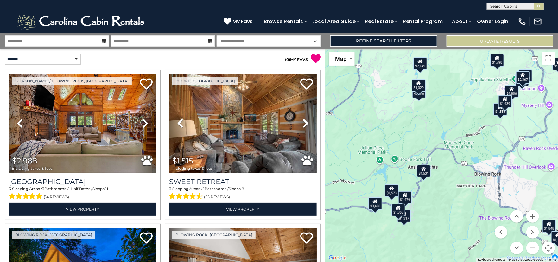
drag, startPoint x: 405, startPoint y: 220, endPoint x: 467, endPoint y: 196, distance: 66.6
click at [467, 196] on div "$2,988 $1,515 $1,806 $1,573 $1,790 $3,496 $1,907 $2,041 $1,557 $2,139 $1,653 $1…" at bounding box center [442, 155] width 233 height 213
click at [409, 200] on div "$1,479" at bounding box center [405, 197] width 14 height 13
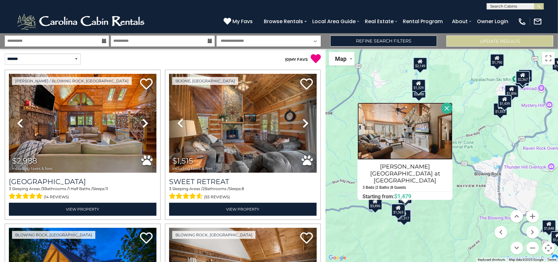
click at [421, 145] on img at bounding box center [405, 131] width 95 height 57
click at [450, 113] on button "Close" at bounding box center [447, 108] width 11 height 11
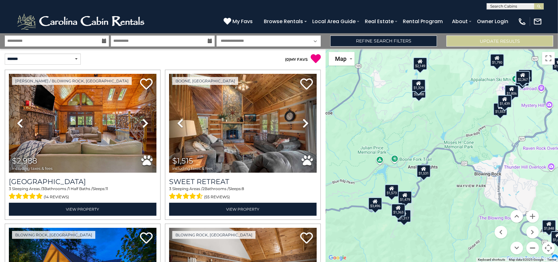
click at [531, 249] on button "Zoom out" at bounding box center [533, 248] width 13 height 13
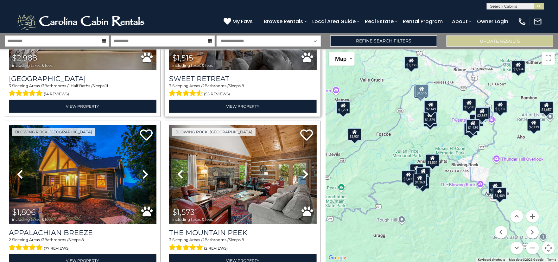
scroll to position [127, 0]
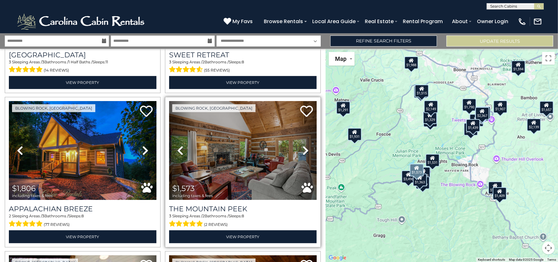
click at [303, 150] on icon at bounding box center [306, 150] width 6 height 10
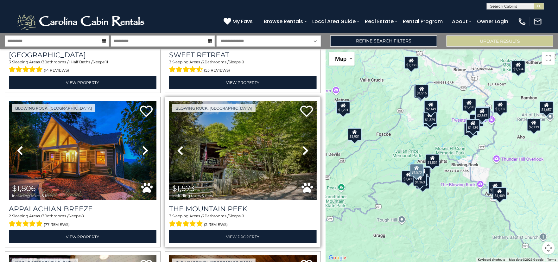
click at [303, 150] on icon at bounding box center [306, 150] width 6 height 10
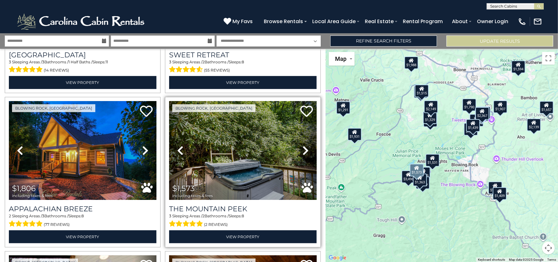
click at [303, 150] on icon at bounding box center [306, 150] width 6 height 10
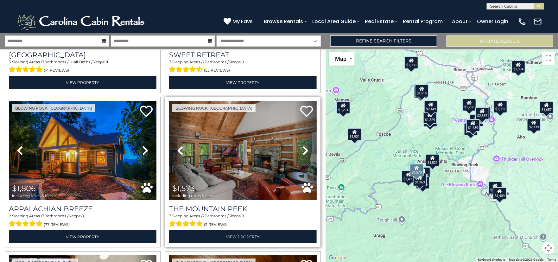
click at [303, 150] on icon at bounding box center [306, 150] width 6 height 10
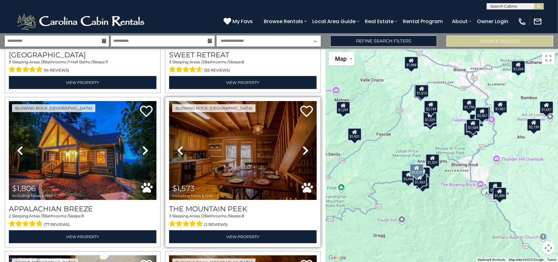
click at [303, 150] on icon at bounding box center [306, 150] width 6 height 10
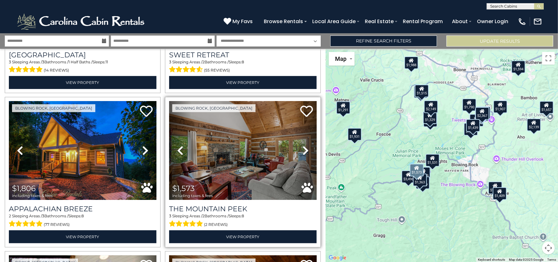
click at [303, 150] on icon at bounding box center [306, 150] width 6 height 10
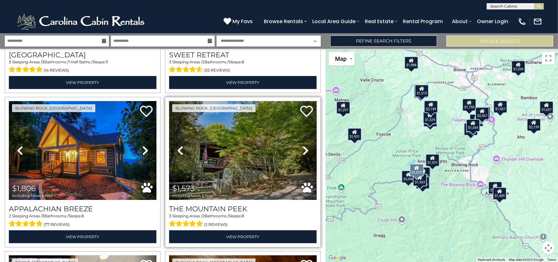
click at [303, 150] on icon at bounding box center [306, 150] width 6 height 10
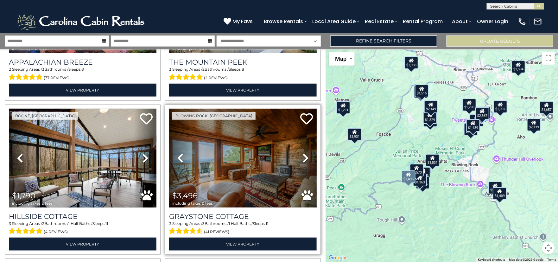
scroll to position [285, 0]
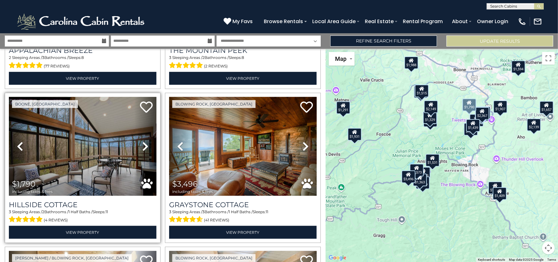
click at [144, 143] on icon at bounding box center [145, 146] width 6 height 10
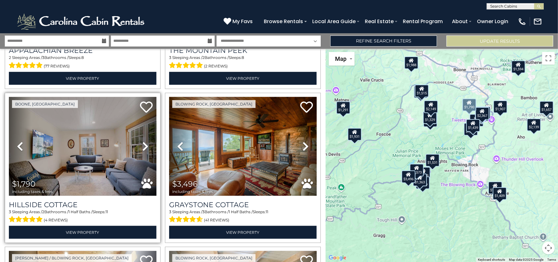
click at [144, 143] on icon at bounding box center [145, 146] width 6 height 10
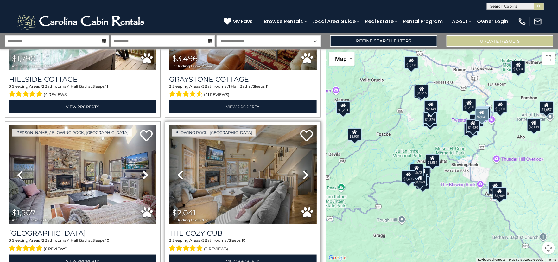
scroll to position [412, 0]
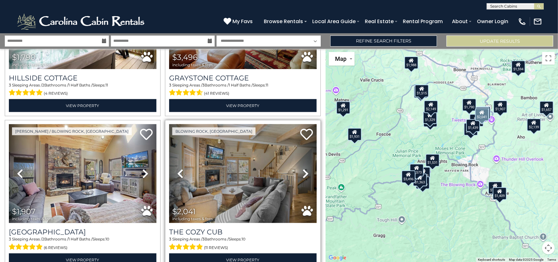
click at [303, 170] on icon at bounding box center [306, 174] width 6 height 10
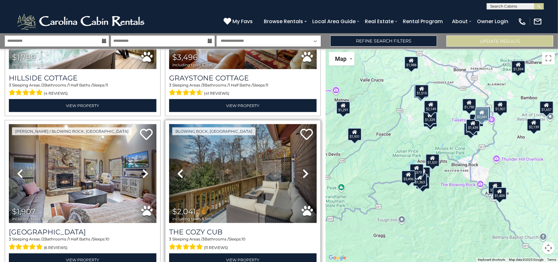
click at [303, 169] on icon at bounding box center [306, 174] width 6 height 10
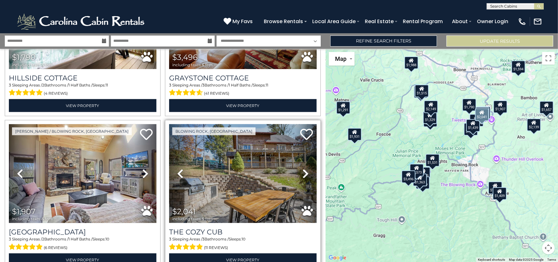
click at [303, 169] on icon at bounding box center [306, 174] width 6 height 10
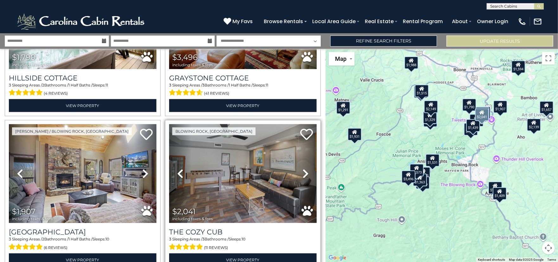
click at [303, 169] on icon at bounding box center [306, 174] width 6 height 10
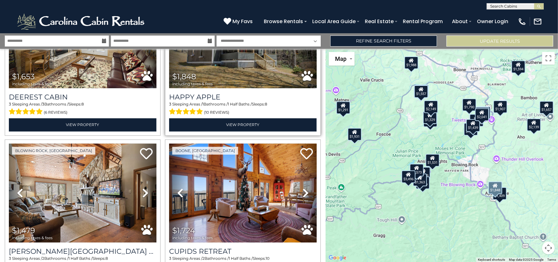
scroll to position [856, 0]
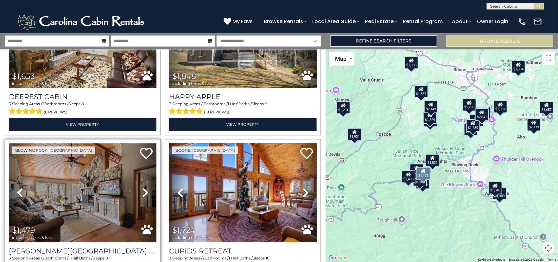
click at [114, 183] on img at bounding box center [83, 192] width 148 height 99
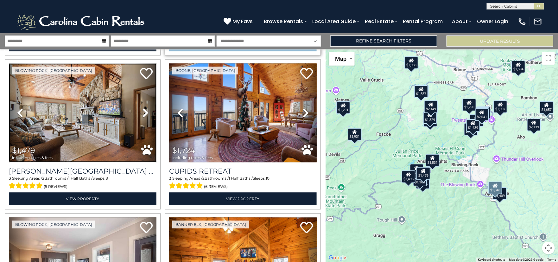
scroll to position [1046, 0]
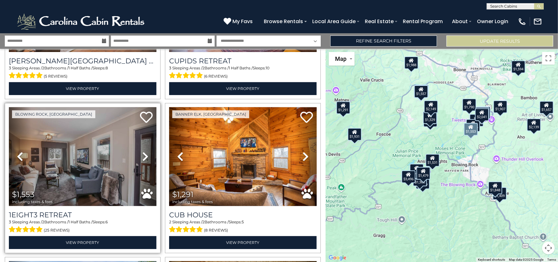
click at [144, 152] on icon at bounding box center [145, 157] width 6 height 10
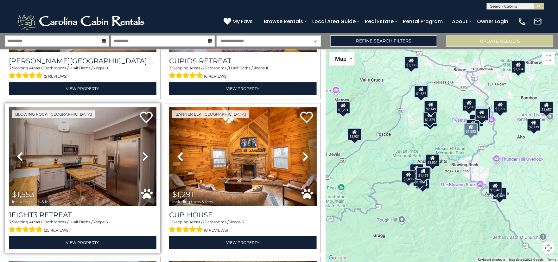
click at [144, 152] on icon at bounding box center [145, 157] width 6 height 10
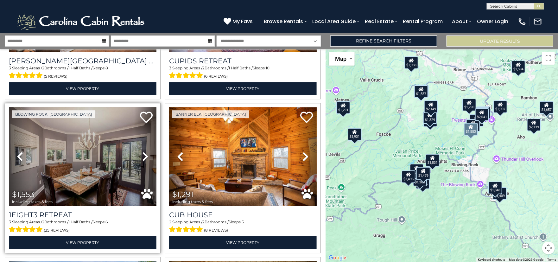
click at [144, 152] on icon at bounding box center [145, 157] width 6 height 10
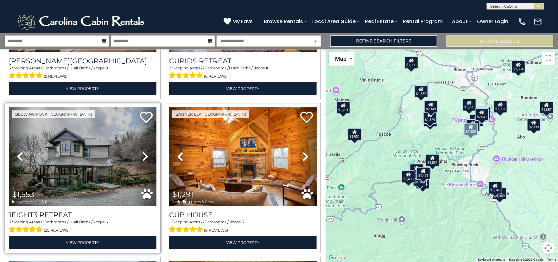
click at [144, 152] on icon at bounding box center [145, 157] width 6 height 10
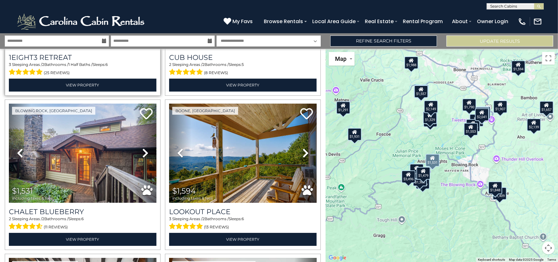
scroll to position [1204, 0]
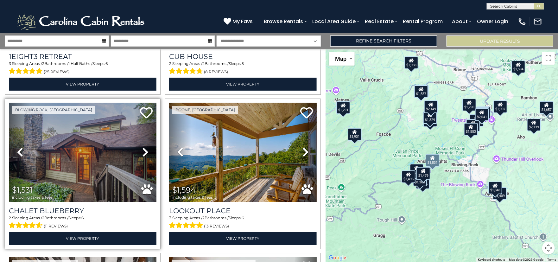
click at [142, 147] on icon at bounding box center [145, 152] width 6 height 10
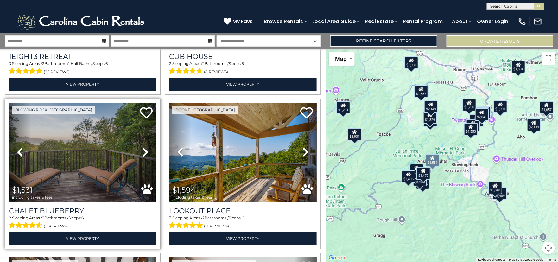
click at [144, 147] on icon at bounding box center [145, 152] width 6 height 10
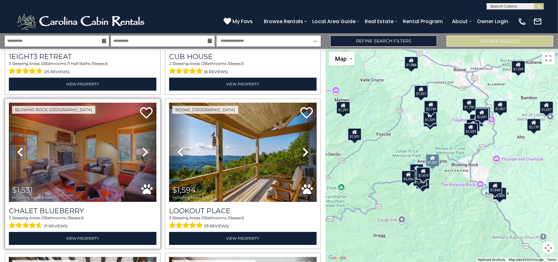
click at [144, 147] on icon at bounding box center [145, 152] width 6 height 10
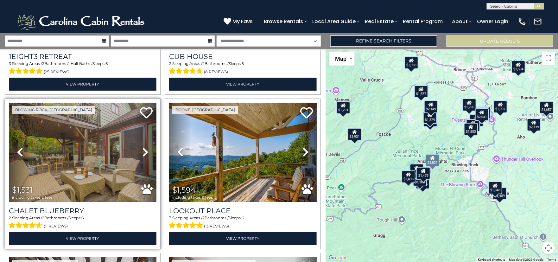
click at [144, 147] on icon at bounding box center [145, 152] width 6 height 10
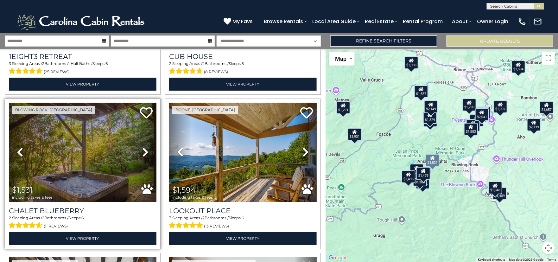
click at [144, 147] on icon at bounding box center [145, 152] width 6 height 10
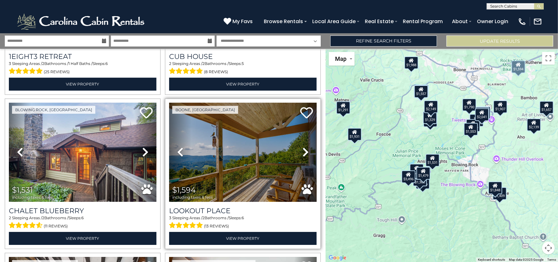
scroll to position [1236, 0]
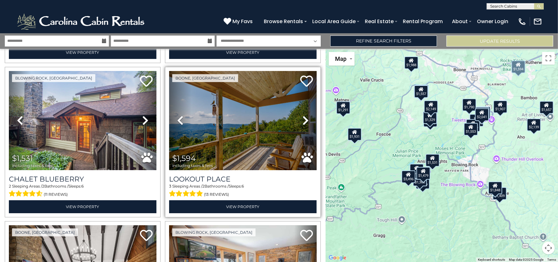
click at [303, 115] on icon at bounding box center [306, 120] width 6 height 10
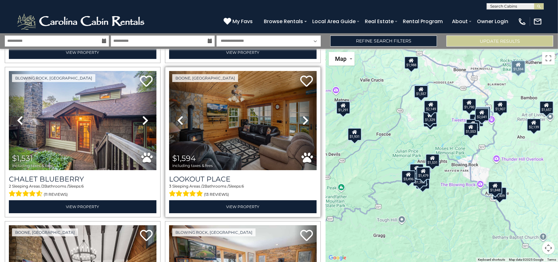
click at [303, 115] on icon at bounding box center [306, 120] width 6 height 10
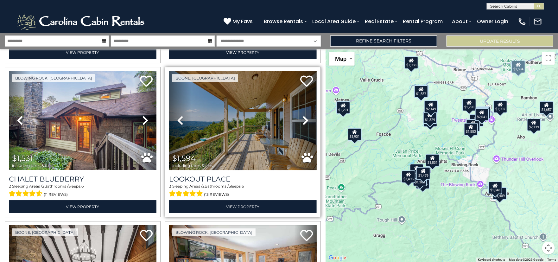
click at [303, 115] on icon at bounding box center [306, 120] width 6 height 10
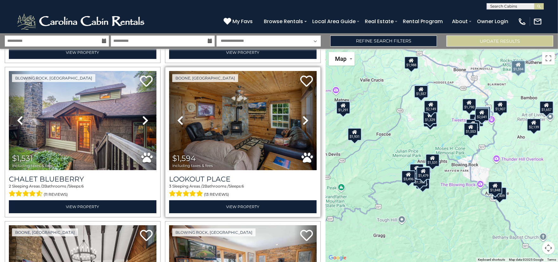
click at [303, 115] on icon at bounding box center [306, 120] width 6 height 10
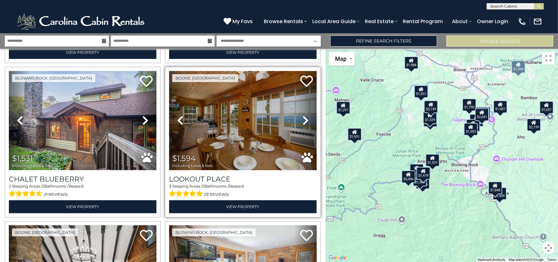
click at [303, 115] on icon at bounding box center [306, 120] width 6 height 10
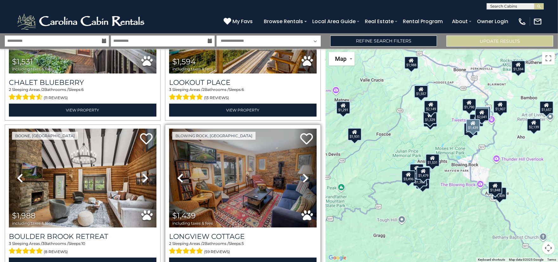
scroll to position [1331, 0]
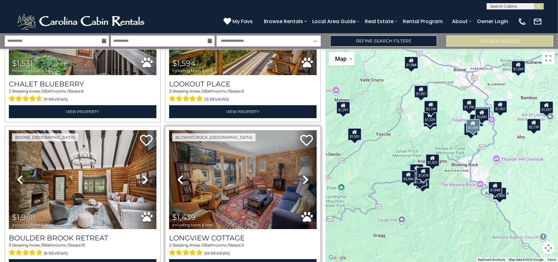
click at [303, 175] on icon at bounding box center [306, 180] width 6 height 10
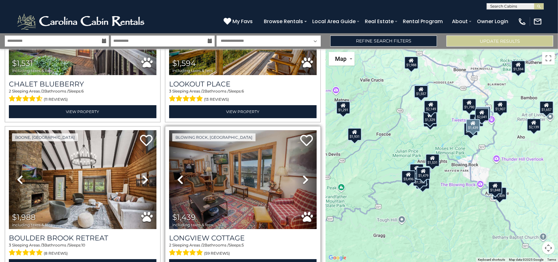
click at [303, 175] on icon at bounding box center [306, 180] width 6 height 10
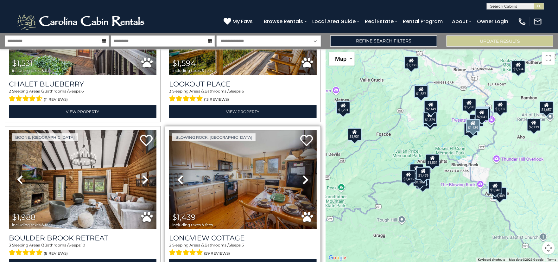
click at [303, 175] on icon at bounding box center [306, 180] width 6 height 10
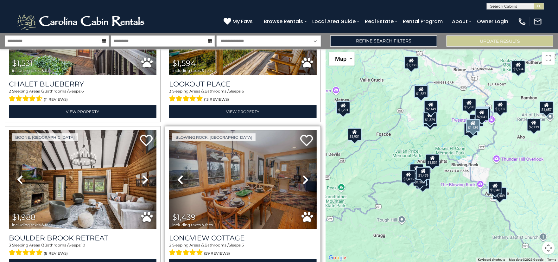
click at [303, 175] on icon at bounding box center [306, 180] width 6 height 10
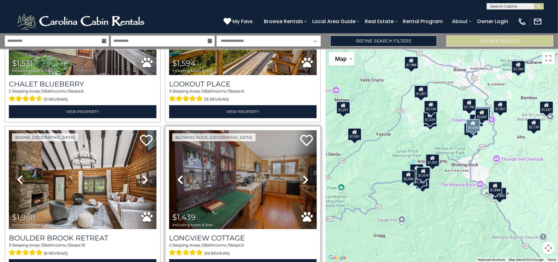
click at [303, 175] on icon at bounding box center [306, 180] width 6 height 10
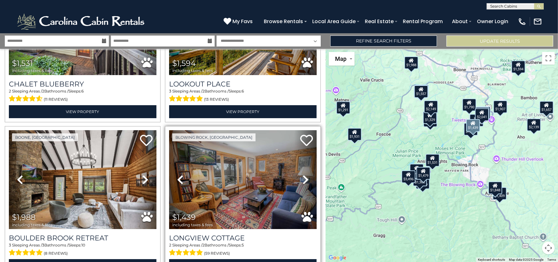
click at [303, 175] on icon at bounding box center [306, 180] width 6 height 10
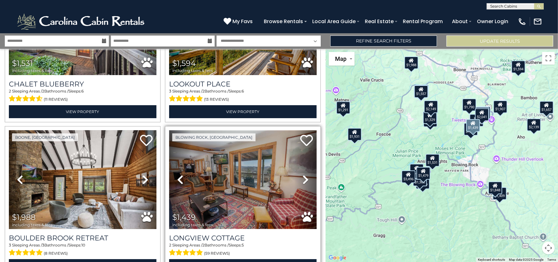
click at [236, 161] on img at bounding box center [243, 179] width 148 height 99
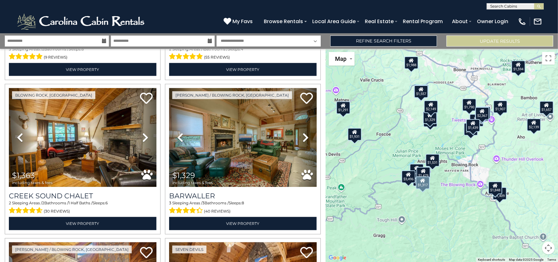
scroll to position [1807, 0]
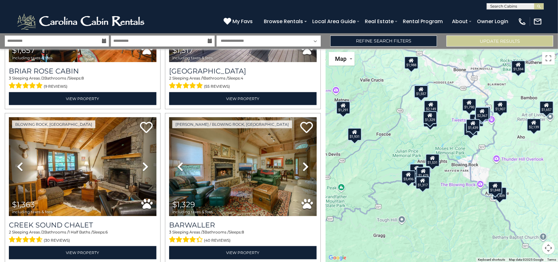
click at [547, 250] on button "Map camera controls" at bounding box center [549, 248] width 13 height 13
click at [535, 218] on button "Zoom in" at bounding box center [533, 216] width 13 height 13
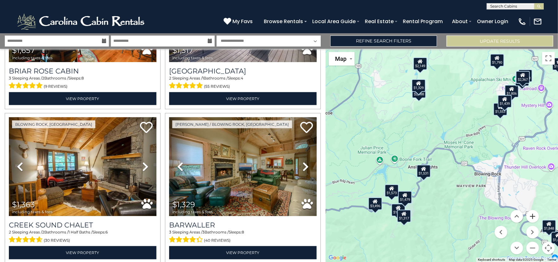
click at [536, 218] on button "Zoom in" at bounding box center [533, 216] width 13 height 13
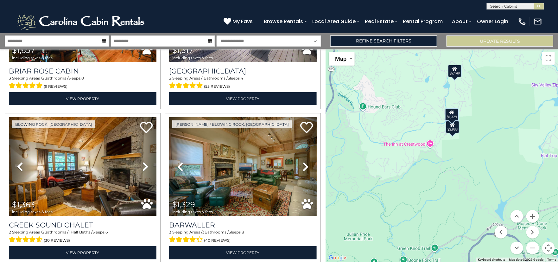
drag, startPoint x: 405, startPoint y: 98, endPoint x: 450, endPoint y: 174, distance: 88.9
click at [450, 174] on div "$2,988 $1,515 $1,806 $1,573 $1,790 $3,496 $1,907 $2,041 $1,557 $2,139 $1,653 $1…" at bounding box center [442, 155] width 233 height 213
click at [536, 218] on button "Zoom in" at bounding box center [533, 216] width 13 height 13
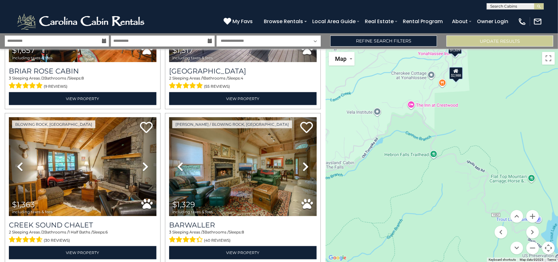
drag, startPoint x: 503, startPoint y: 155, endPoint x: 496, endPoint y: 126, distance: 29.7
click at [496, 126] on div "$2,988 $1,515 $1,806 $1,573 $1,790 $3,496 $1,907 $2,041 $1,557 $2,139 $1,653 $1…" at bounding box center [442, 155] width 233 height 213
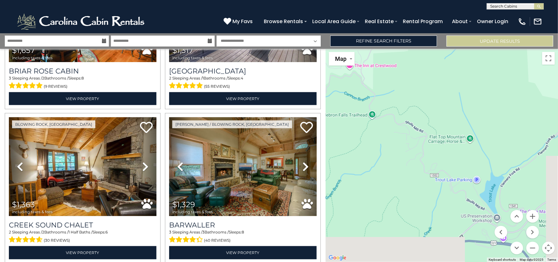
drag, startPoint x: 480, startPoint y: 197, endPoint x: 418, endPoint y: 157, distance: 73.7
click at [418, 157] on div "$2,988 $1,515 $1,806 $1,573 $1,790 $3,496 $1,907 $2,041 $1,557 $2,139 $1,653 $1…" at bounding box center [442, 155] width 233 height 213
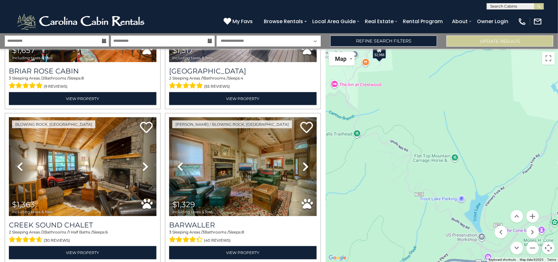
drag, startPoint x: 433, startPoint y: 204, endPoint x: 419, endPoint y: 225, distance: 24.6
click at [419, 225] on div "$2,988 $1,515 $1,806 $1,573 $1,790 $3,496 $1,907 $2,041 $1,557 $2,139 $1,653 $1…" at bounding box center [442, 155] width 233 height 213
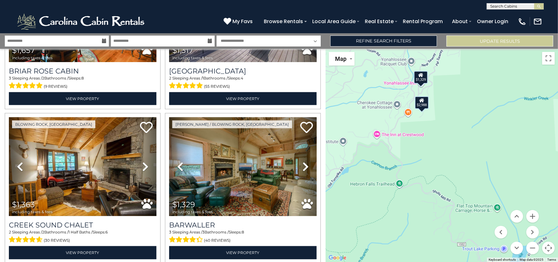
drag, startPoint x: 376, startPoint y: 132, endPoint x: 415, endPoint y: 166, distance: 51.9
click at [415, 166] on div "$2,988 $1,515 $1,806 $1,573 $1,790 $3,496 $1,907 $2,041 $1,557 $2,139 $1,653 $1…" at bounding box center [442, 155] width 233 height 213
click at [536, 247] on button "Zoom out" at bounding box center [533, 248] width 13 height 13
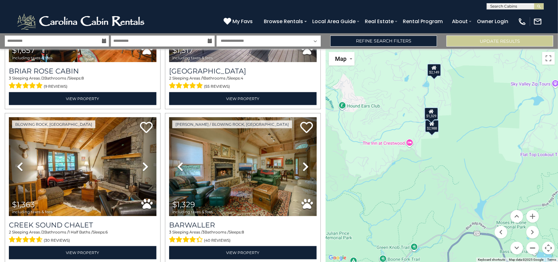
click at [536, 247] on button "Zoom out" at bounding box center [533, 248] width 13 height 13
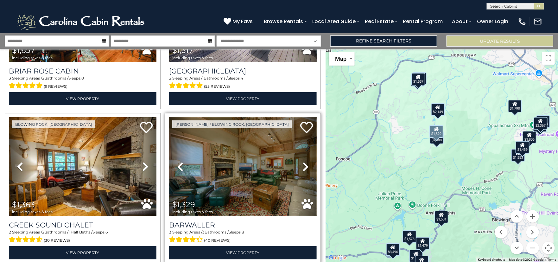
click at [250, 150] on img at bounding box center [243, 166] width 148 height 99
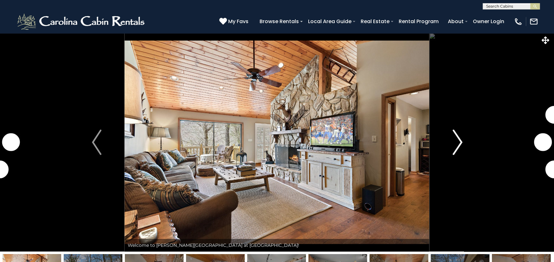
click at [455, 145] on img "Next" at bounding box center [458, 142] width 10 height 25
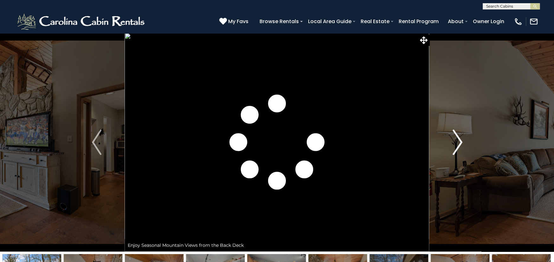
click at [458, 145] on img "Next" at bounding box center [458, 142] width 10 height 25
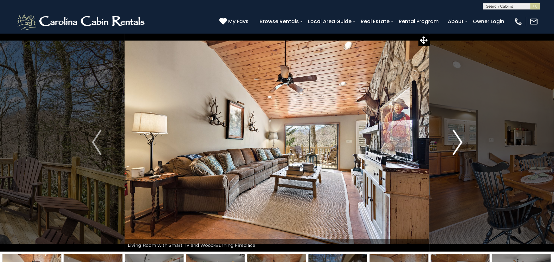
click at [458, 145] on img "Next" at bounding box center [458, 142] width 10 height 25
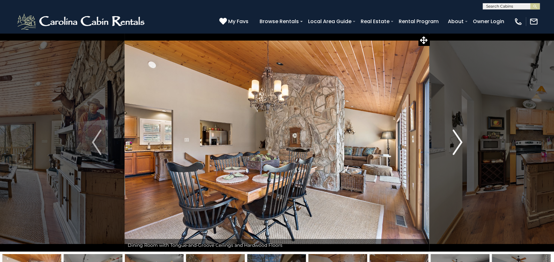
click at [458, 145] on img "Next" at bounding box center [458, 142] width 10 height 25
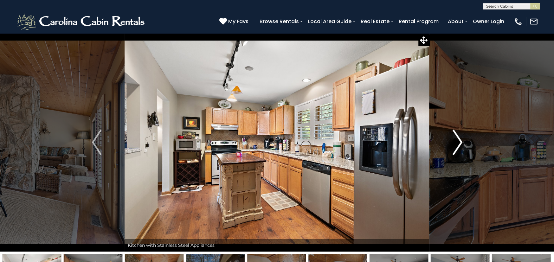
click at [458, 145] on img "Next" at bounding box center [458, 142] width 10 height 25
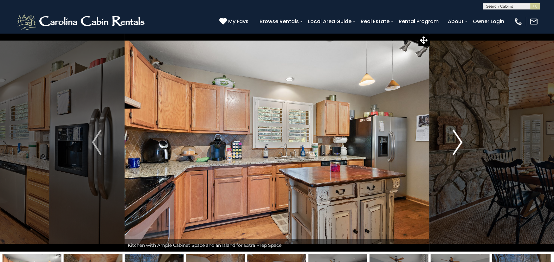
click at [458, 145] on img "Next" at bounding box center [458, 142] width 10 height 25
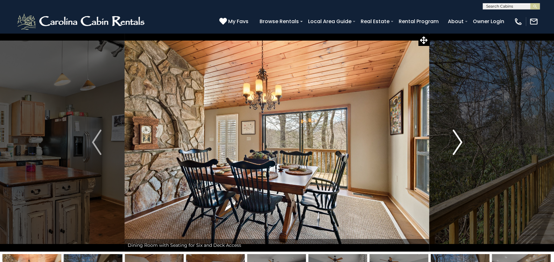
click at [458, 145] on img "Next" at bounding box center [458, 142] width 10 height 25
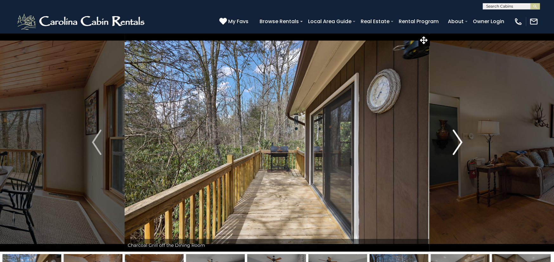
click at [458, 145] on img "Next" at bounding box center [458, 142] width 10 height 25
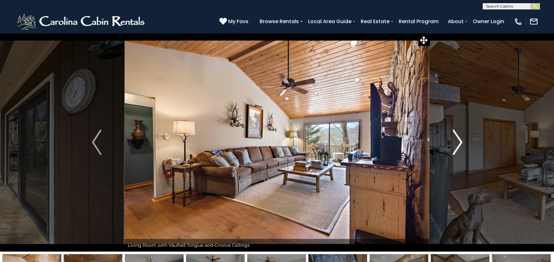
click at [458, 145] on img "Next" at bounding box center [458, 142] width 10 height 25
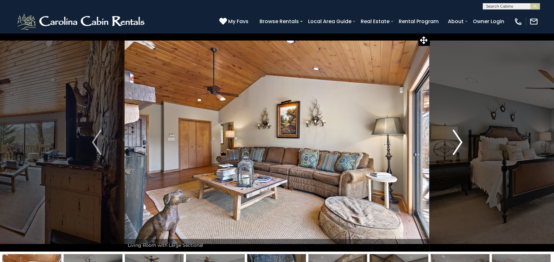
click at [458, 145] on img "Next" at bounding box center [458, 142] width 10 height 25
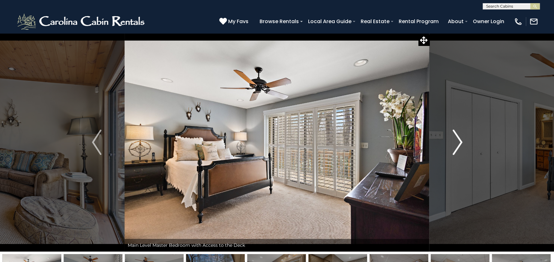
click at [458, 145] on img "Next" at bounding box center [458, 142] width 10 height 25
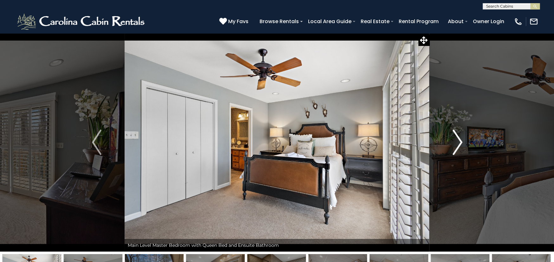
click at [458, 145] on img "Next" at bounding box center [458, 142] width 10 height 25
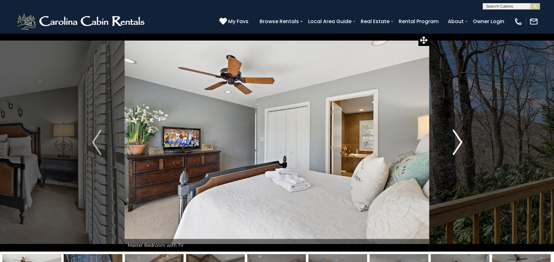
click at [458, 145] on img "Next" at bounding box center [458, 142] width 10 height 25
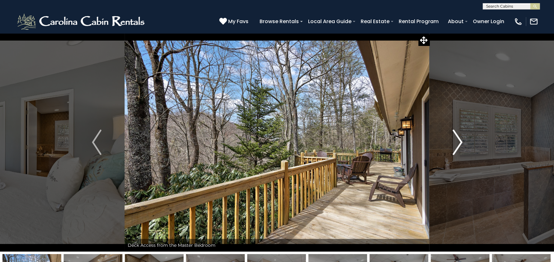
click at [458, 145] on img "Next" at bounding box center [458, 142] width 10 height 25
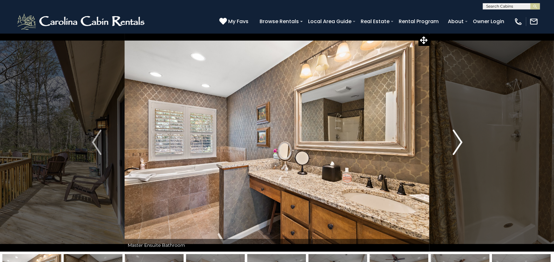
click at [460, 141] on img "Next" at bounding box center [458, 142] width 10 height 25
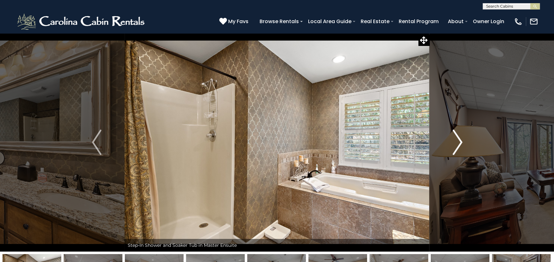
click at [459, 141] on img "Next" at bounding box center [458, 142] width 10 height 25
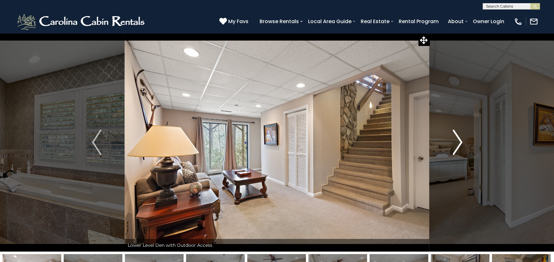
click at [459, 141] on img "Next" at bounding box center [458, 142] width 10 height 25
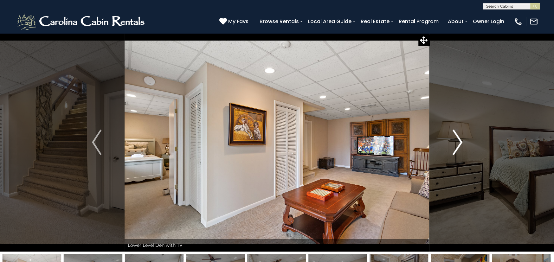
click at [459, 141] on img "Next" at bounding box center [458, 142] width 10 height 25
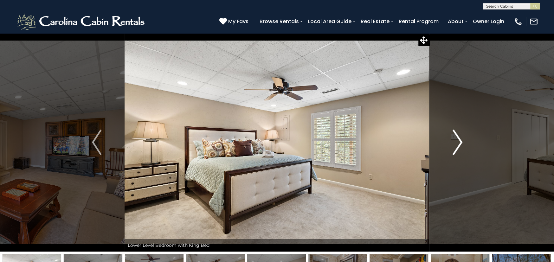
click at [459, 141] on img "Next" at bounding box center [458, 142] width 10 height 25
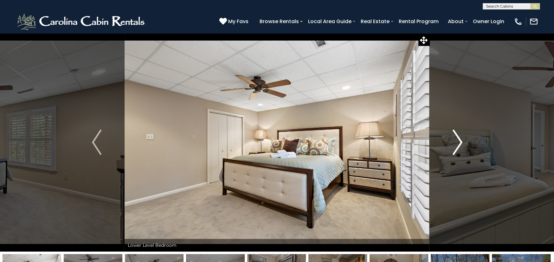
click at [459, 141] on img "Next" at bounding box center [458, 142] width 10 height 25
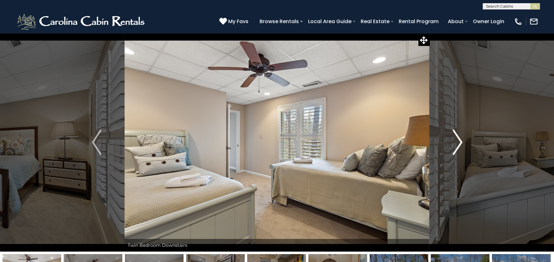
click at [459, 141] on img "Next" at bounding box center [458, 142] width 10 height 25
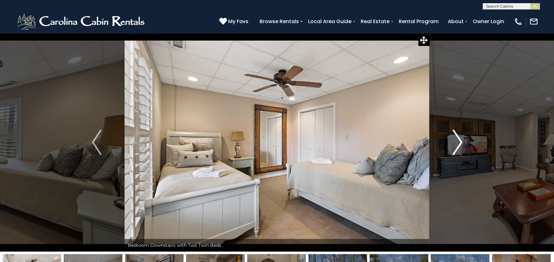
click at [459, 141] on img "Next" at bounding box center [458, 142] width 10 height 25
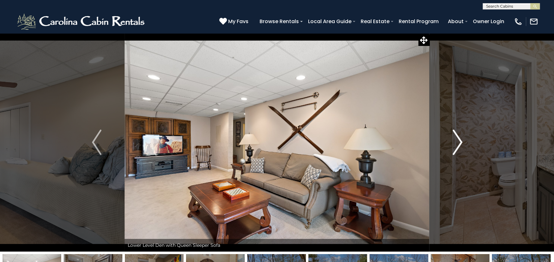
click at [459, 141] on img "Next" at bounding box center [458, 142] width 10 height 25
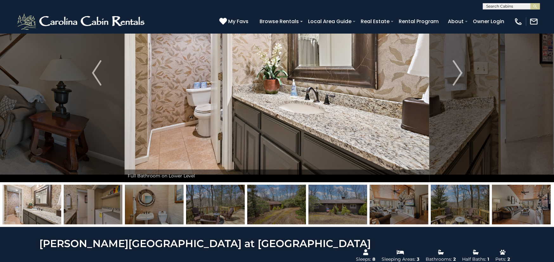
scroll to position [222, 0]
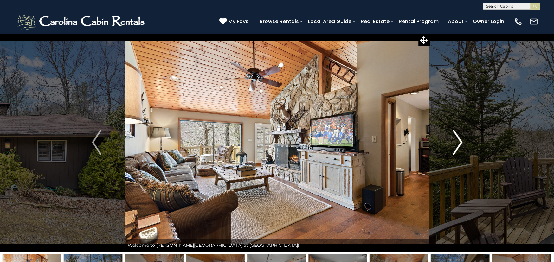
click at [459, 149] on img "Next" at bounding box center [458, 142] width 10 height 25
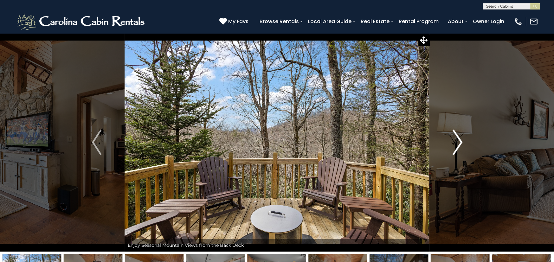
click at [459, 149] on img "Next" at bounding box center [458, 142] width 10 height 25
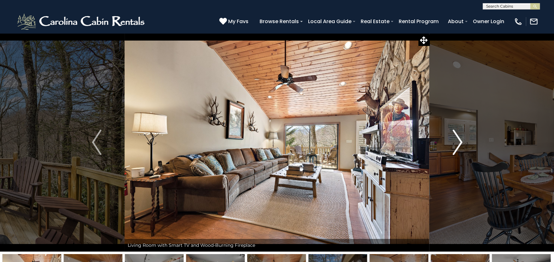
click at [459, 149] on img "Next" at bounding box center [458, 142] width 10 height 25
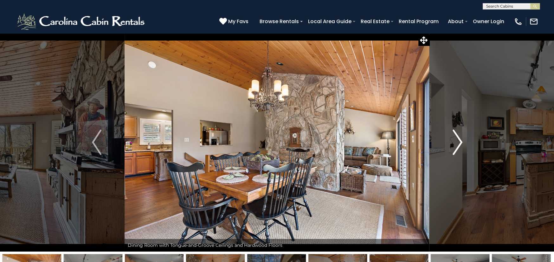
click at [459, 149] on img "Next" at bounding box center [458, 142] width 10 height 25
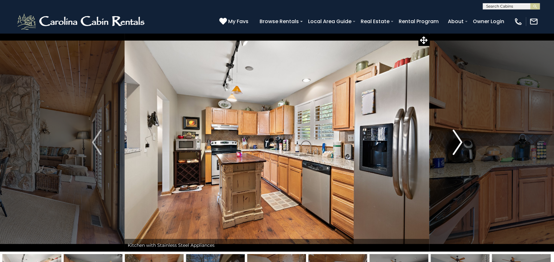
click at [459, 149] on img "Next" at bounding box center [458, 142] width 10 height 25
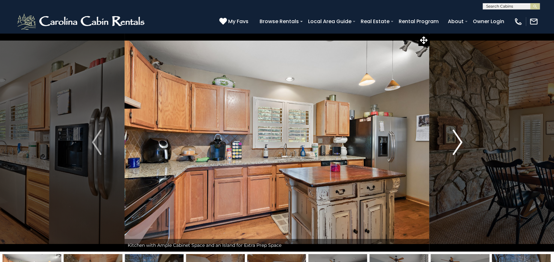
click at [459, 149] on img "Next" at bounding box center [458, 142] width 10 height 25
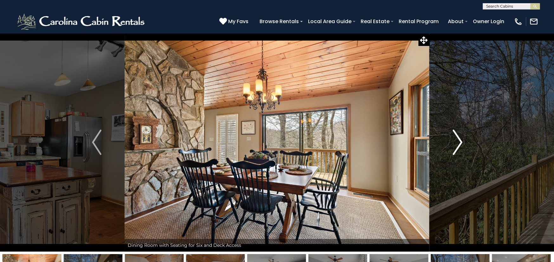
click at [459, 149] on img "Next" at bounding box center [458, 142] width 10 height 25
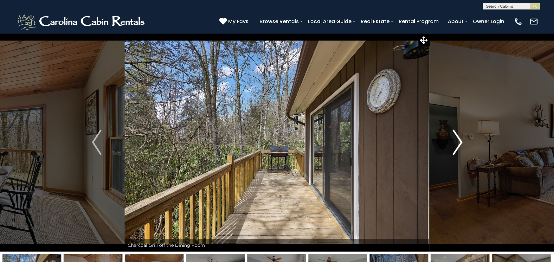
click at [459, 149] on img "Next" at bounding box center [458, 142] width 10 height 25
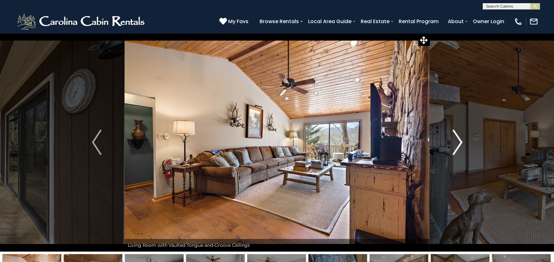
click at [459, 149] on img "Next" at bounding box center [458, 142] width 10 height 25
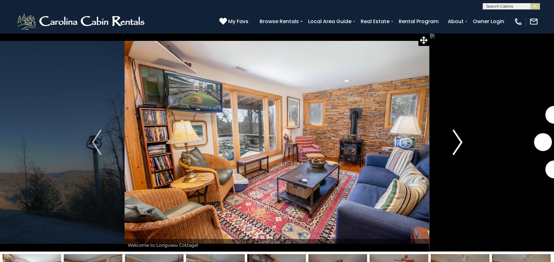
click at [456, 141] on img "Next" at bounding box center [458, 142] width 10 height 25
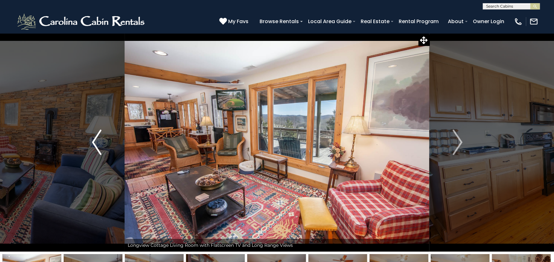
click at [99, 144] on img "Previous" at bounding box center [97, 142] width 10 height 25
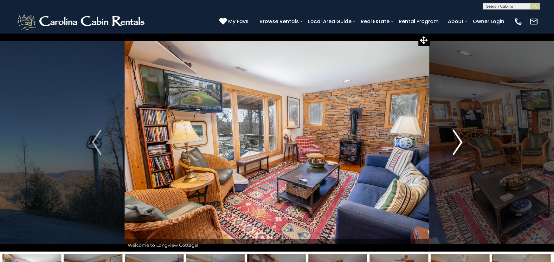
click at [455, 143] on img "Next" at bounding box center [458, 142] width 10 height 25
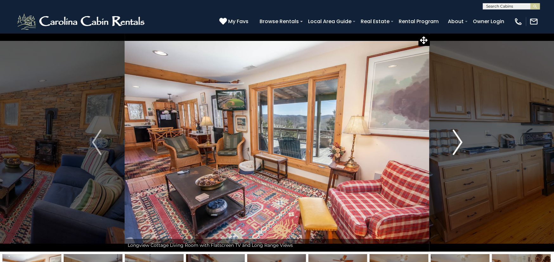
click at [455, 143] on img "Next" at bounding box center [458, 142] width 10 height 25
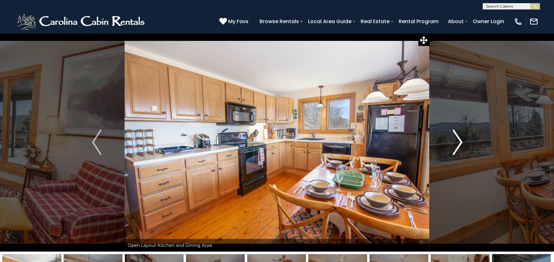
click at [455, 143] on img "Next" at bounding box center [458, 142] width 10 height 25
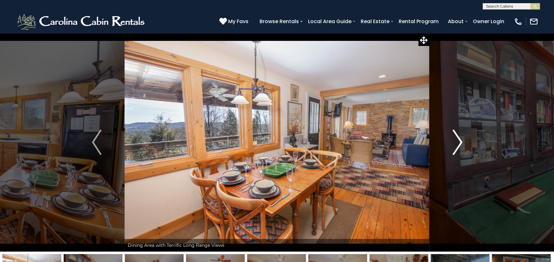
click at [455, 143] on img "Next" at bounding box center [458, 142] width 10 height 25
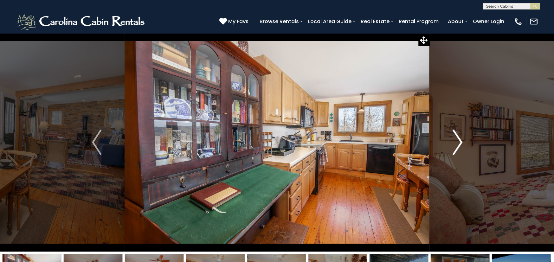
click at [455, 143] on img "Next" at bounding box center [458, 142] width 10 height 25
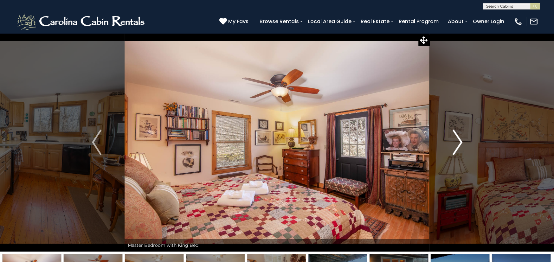
click at [455, 143] on img "Next" at bounding box center [458, 142] width 10 height 25
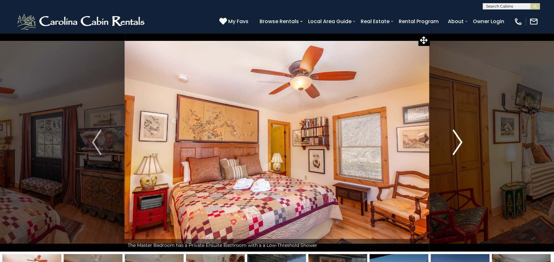
click at [455, 143] on img "Next" at bounding box center [458, 142] width 10 height 25
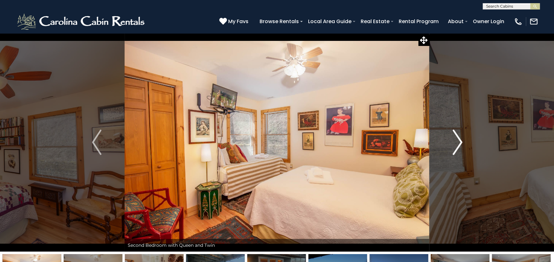
click at [455, 143] on img "Next" at bounding box center [458, 142] width 10 height 25
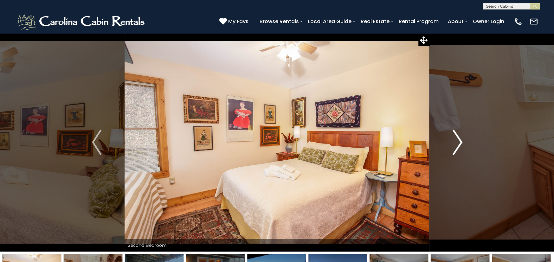
click at [455, 143] on img "Next" at bounding box center [458, 142] width 10 height 25
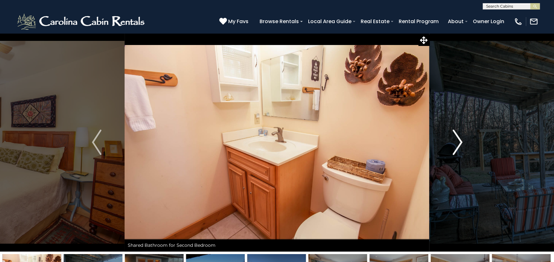
click at [455, 143] on img "Next" at bounding box center [458, 142] width 10 height 25
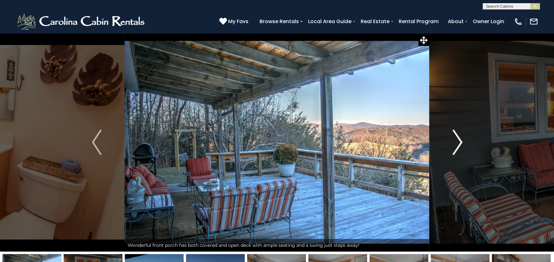
click at [455, 143] on img "Next" at bounding box center [458, 142] width 10 height 25
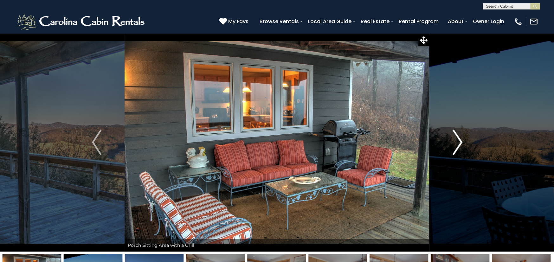
click at [455, 143] on img "Next" at bounding box center [458, 142] width 10 height 25
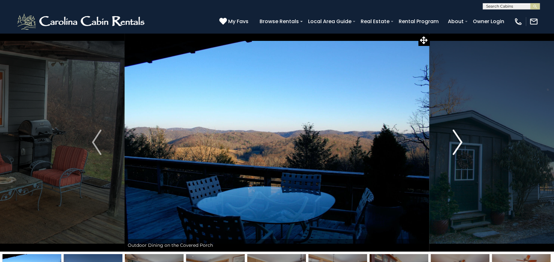
click at [455, 143] on img "Next" at bounding box center [458, 142] width 10 height 25
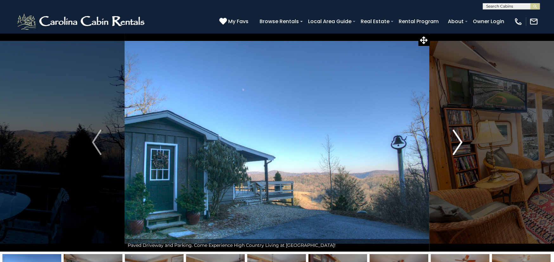
click at [455, 143] on img "Next" at bounding box center [458, 142] width 10 height 25
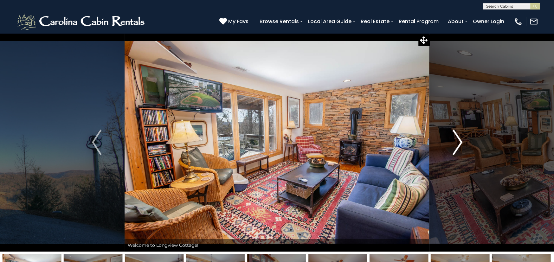
click at [455, 143] on img "Next" at bounding box center [458, 142] width 10 height 25
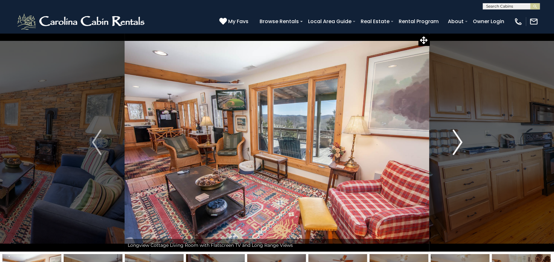
click at [455, 143] on img "Next" at bounding box center [458, 142] width 10 height 25
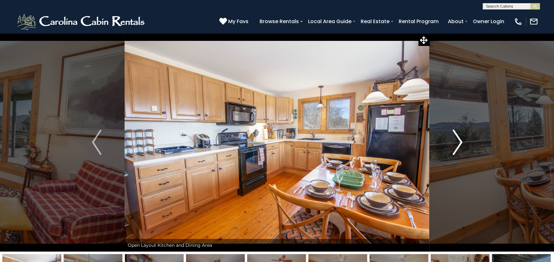
click at [455, 143] on img "Next" at bounding box center [458, 142] width 10 height 25
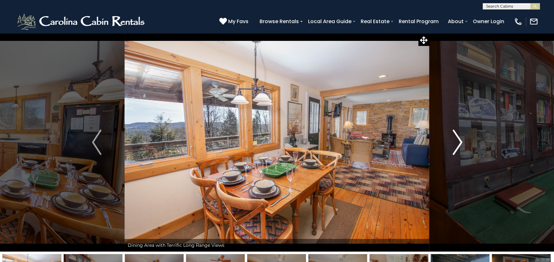
click at [455, 143] on img "Next" at bounding box center [458, 142] width 10 height 25
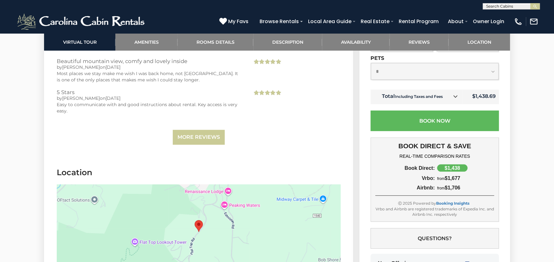
scroll to position [1490, 0]
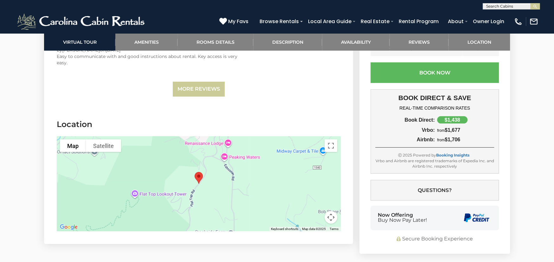
click at [333, 218] on button "Map camera controls" at bounding box center [331, 217] width 13 height 13
click at [318, 217] on button "Zoom out" at bounding box center [315, 217] width 13 height 13
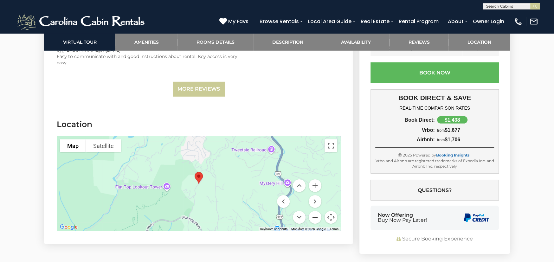
click at [318, 217] on button "Zoom out" at bounding box center [315, 217] width 13 height 13
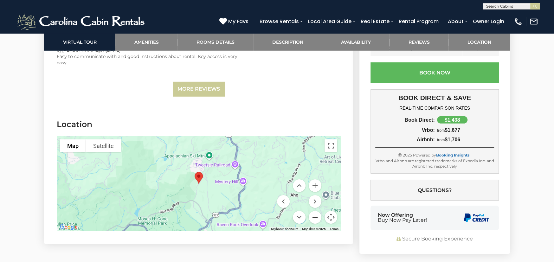
click at [318, 217] on button "Zoom out" at bounding box center [315, 217] width 13 height 13
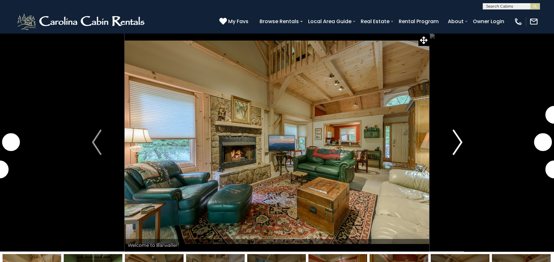
click at [457, 145] on img "Next" at bounding box center [458, 142] width 10 height 25
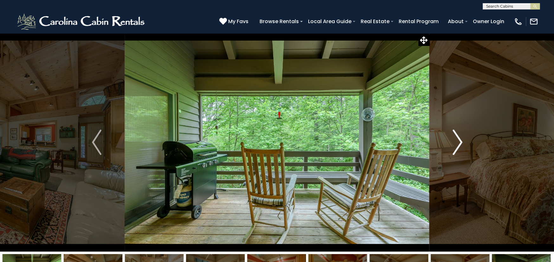
click at [458, 145] on img "Next" at bounding box center [458, 142] width 10 height 25
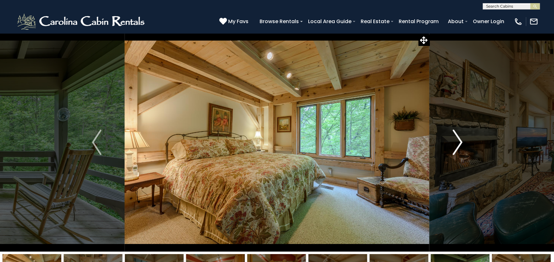
click at [458, 145] on img "Next" at bounding box center [458, 142] width 10 height 25
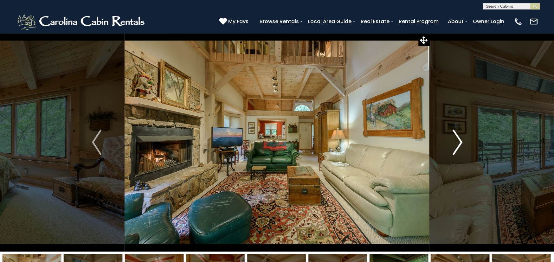
click at [458, 145] on img "Next" at bounding box center [458, 142] width 10 height 25
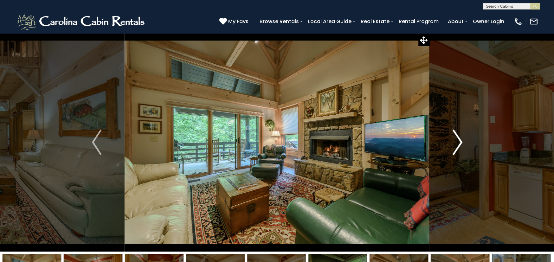
click at [458, 145] on img "Next" at bounding box center [458, 142] width 10 height 25
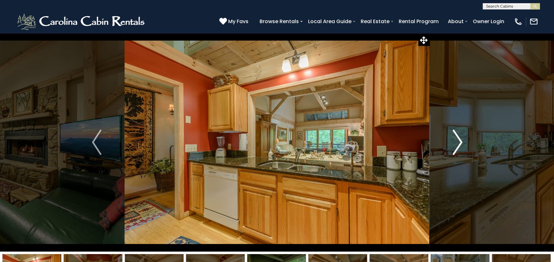
click at [458, 145] on img "Next" at bounding box center [458, 142] width 10 height 25
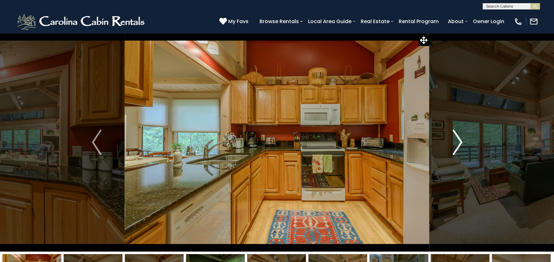
click at [458, 145] on img "Next" at bounding box center [458, 142] width 10 height 25
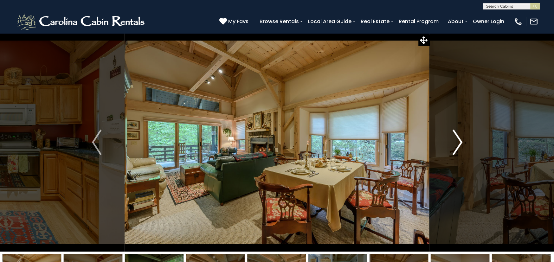
click at [458, 145] on img "Next" at bounding box center [458, 142] width 10 height 25
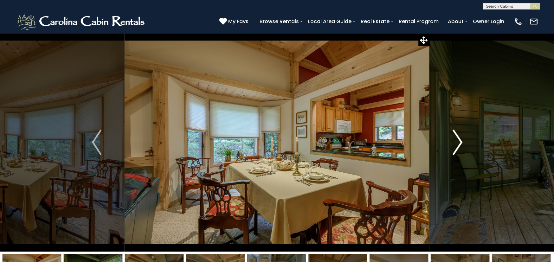
click at [458, 145] on img "Next" at bounding box center [458, 142] width 10 height 25
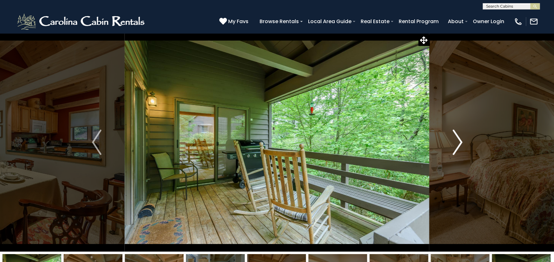
click at [458, 145] on img "Next" at bounding box center [458, 142] width 10 height 25
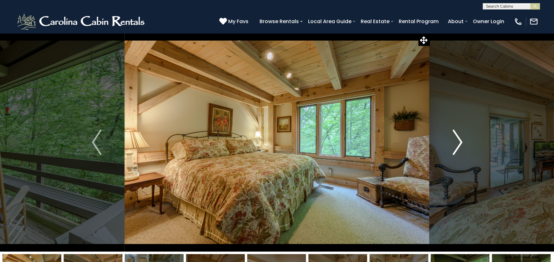
click at [458, 145] on img "Next" at bounding box center [458, 142] width 10 height 25
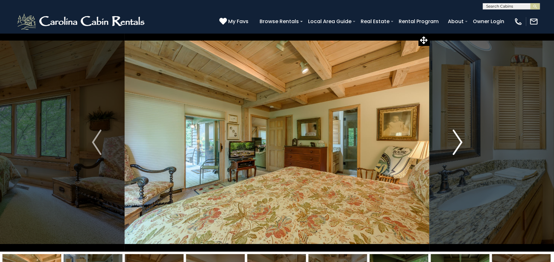
click at [458, 145] on img "Next" at bounding box center [458, 142] width 10 height 25
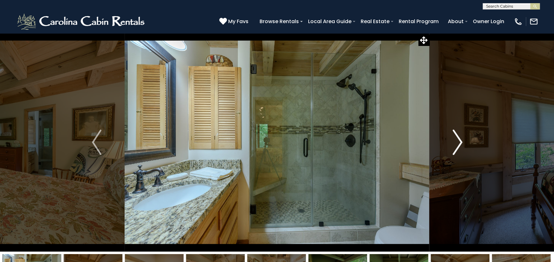
click at [458, 145] on img "Next" at bounding box center [458, 142] width 10 height 25
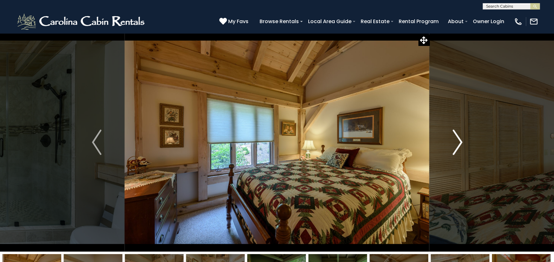
click at [458, 145] on img "Next" at bounding box center [458, 142] width 10 height 25
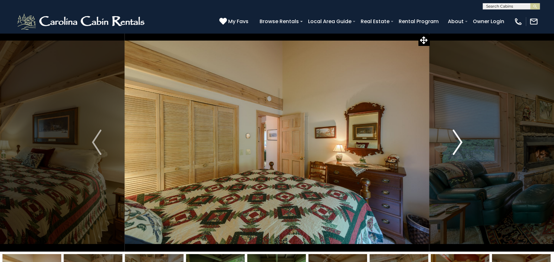
click at [458, 145] on img "Next" at bounding box center [458, 142] width 10 height 25
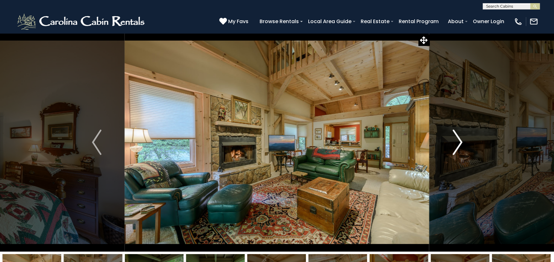
click at [458, 145] on img "Next" at bounding box center [458, 142] width 10 height 25
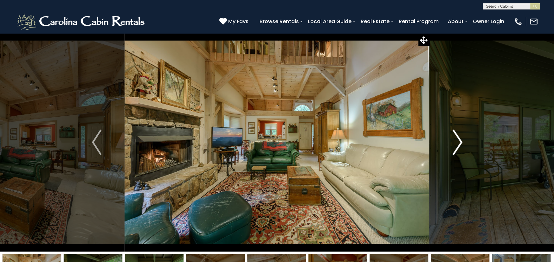
click at [458, 145] on img "Next" at bounding box center [458, 142] width 10 height 25
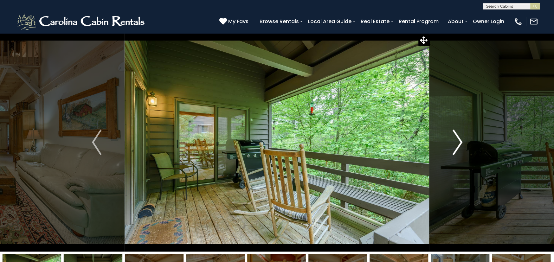
click at [458, 145] on img "Next" at bounding box center [458, 142] width 10 height 25
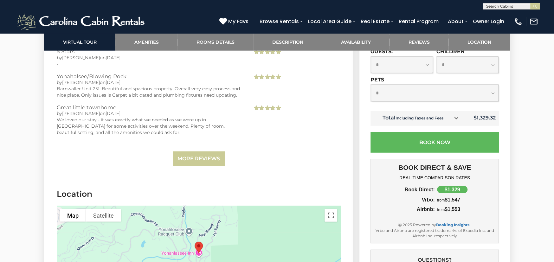
scroll to position [1331, 0]
